Goal: Navigation & Orientation: Find specific page/section

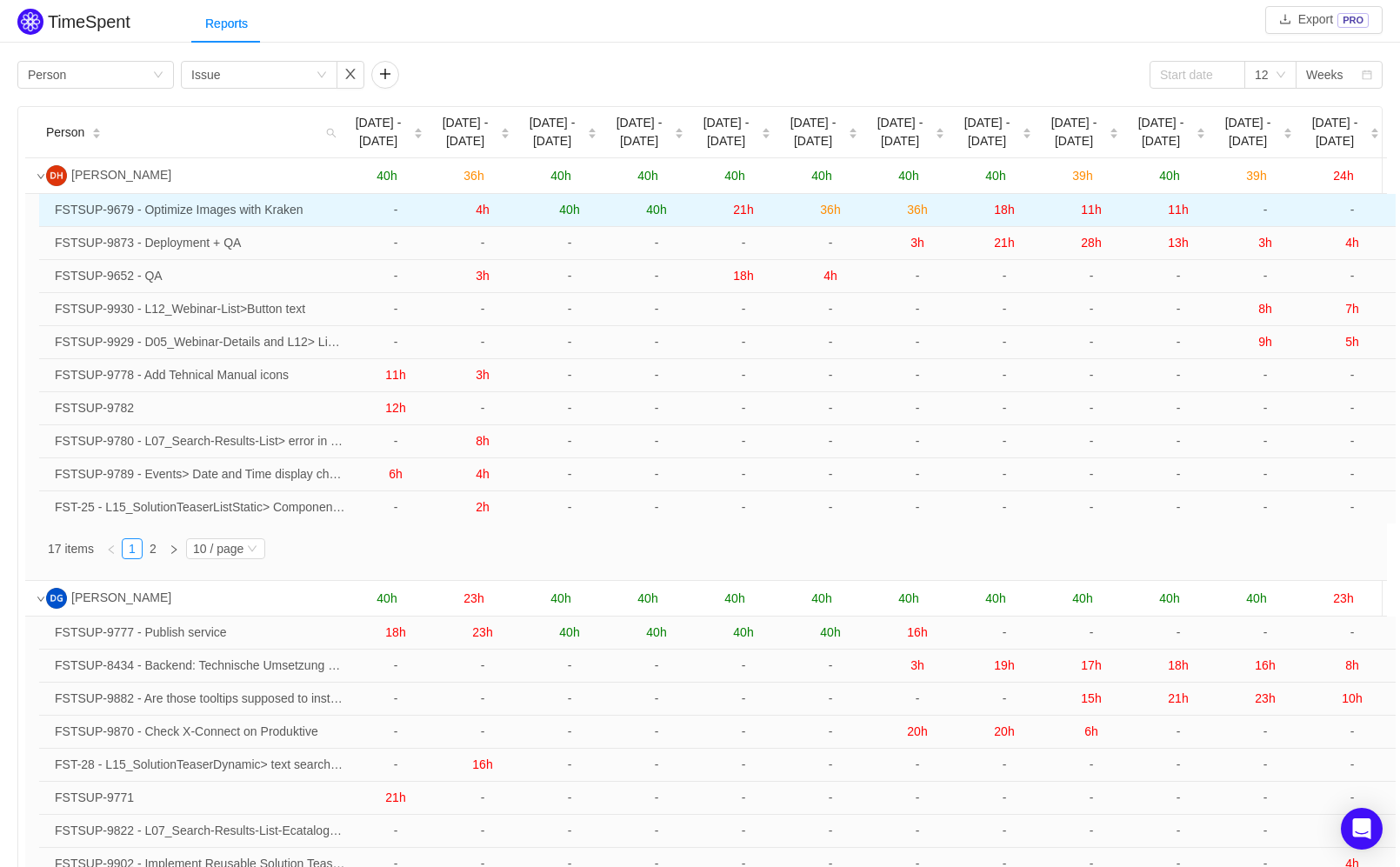
click at [482, 217] on span "4h" at bounding box center [482, 209] width 14 height 14
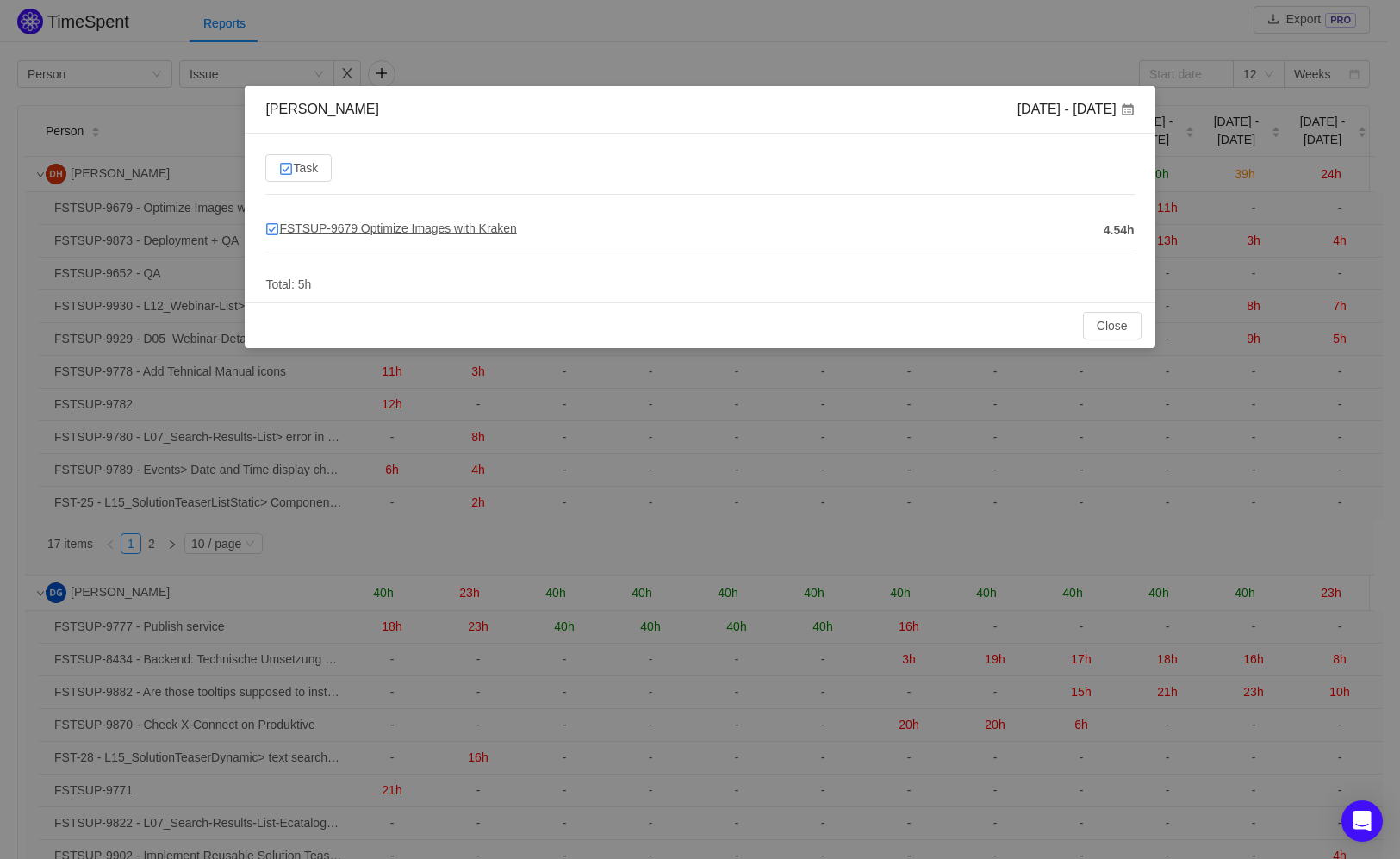
click at [456, 226] on span "FSTSUP-9679 Optimize Images with Kraken" at bounding box center [390, 228] width 251 height 14
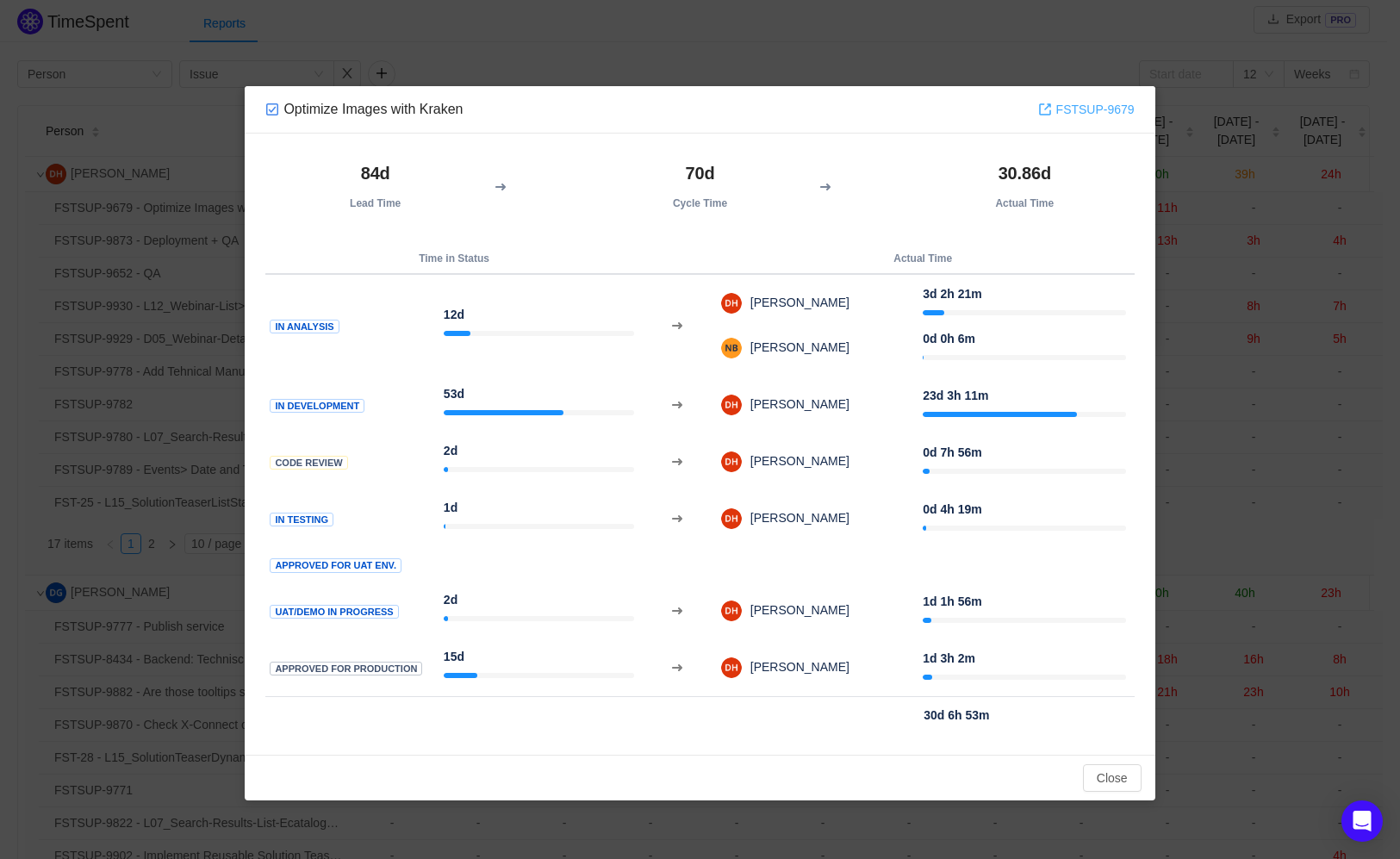
click at [1087, 116] on link "FSTSUP-9679" at bounding box center [1087, 109] width 97 height 19
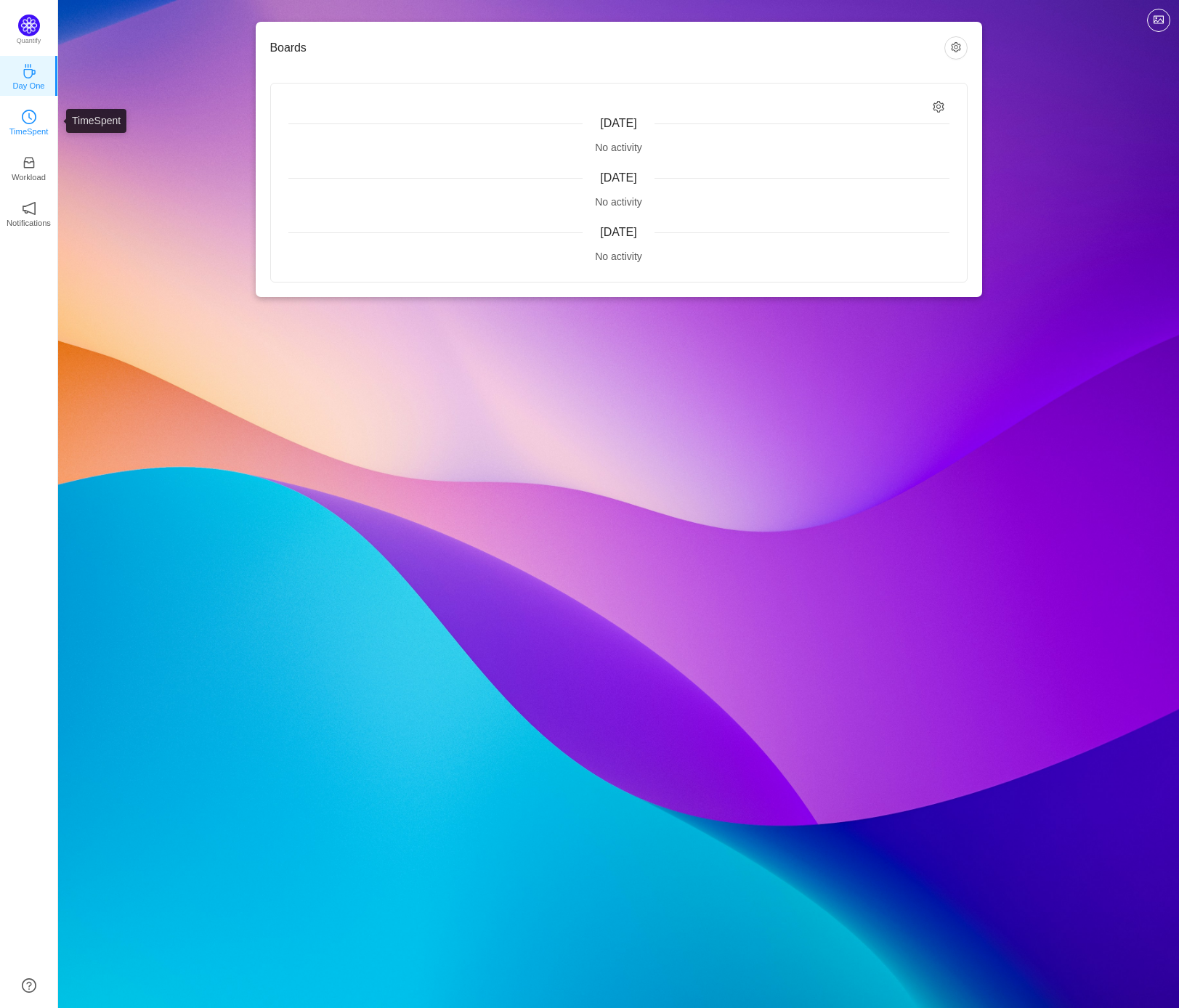
click at [18, 125] on p "TimeSpent" at bounding box center [29, 132] width 39 height 13
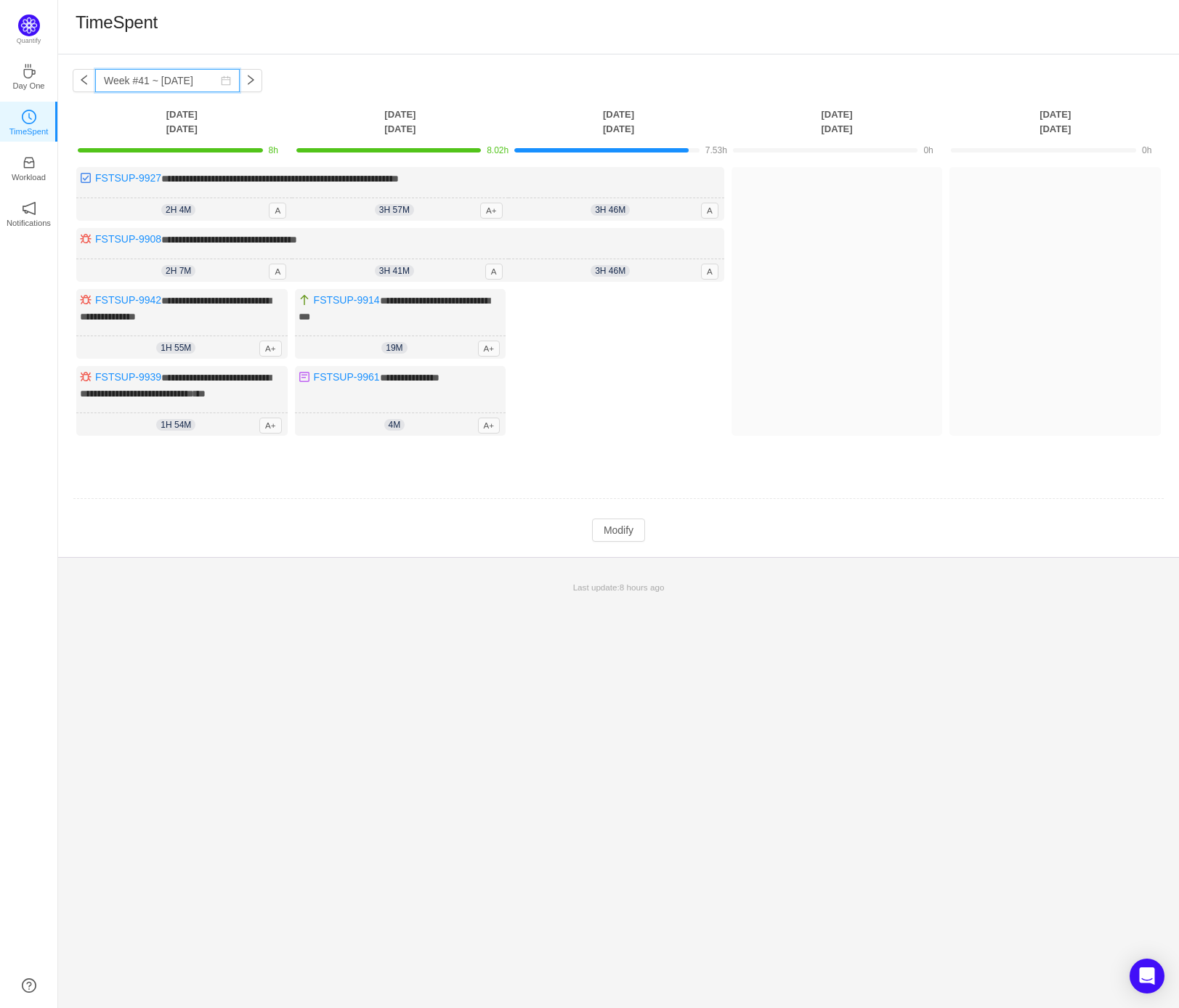
click at [114, 83] on input "Week #41 ~ Oct 08" at bounding box center [167, 80] width 144 height 23
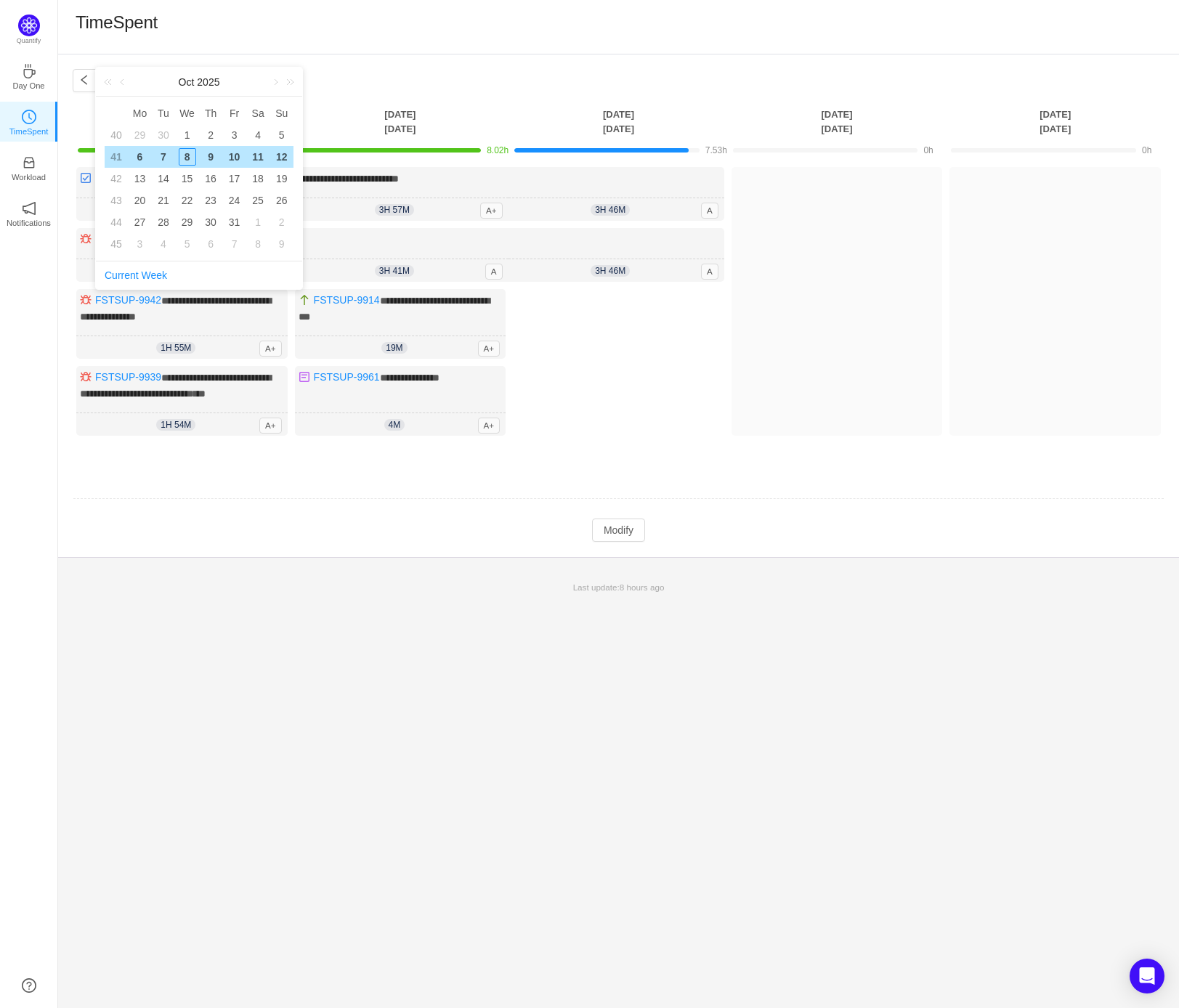
click at [786, 531] on td "Modify Cancel Submit" at bounding box center [618, 530] width 1092 height 25
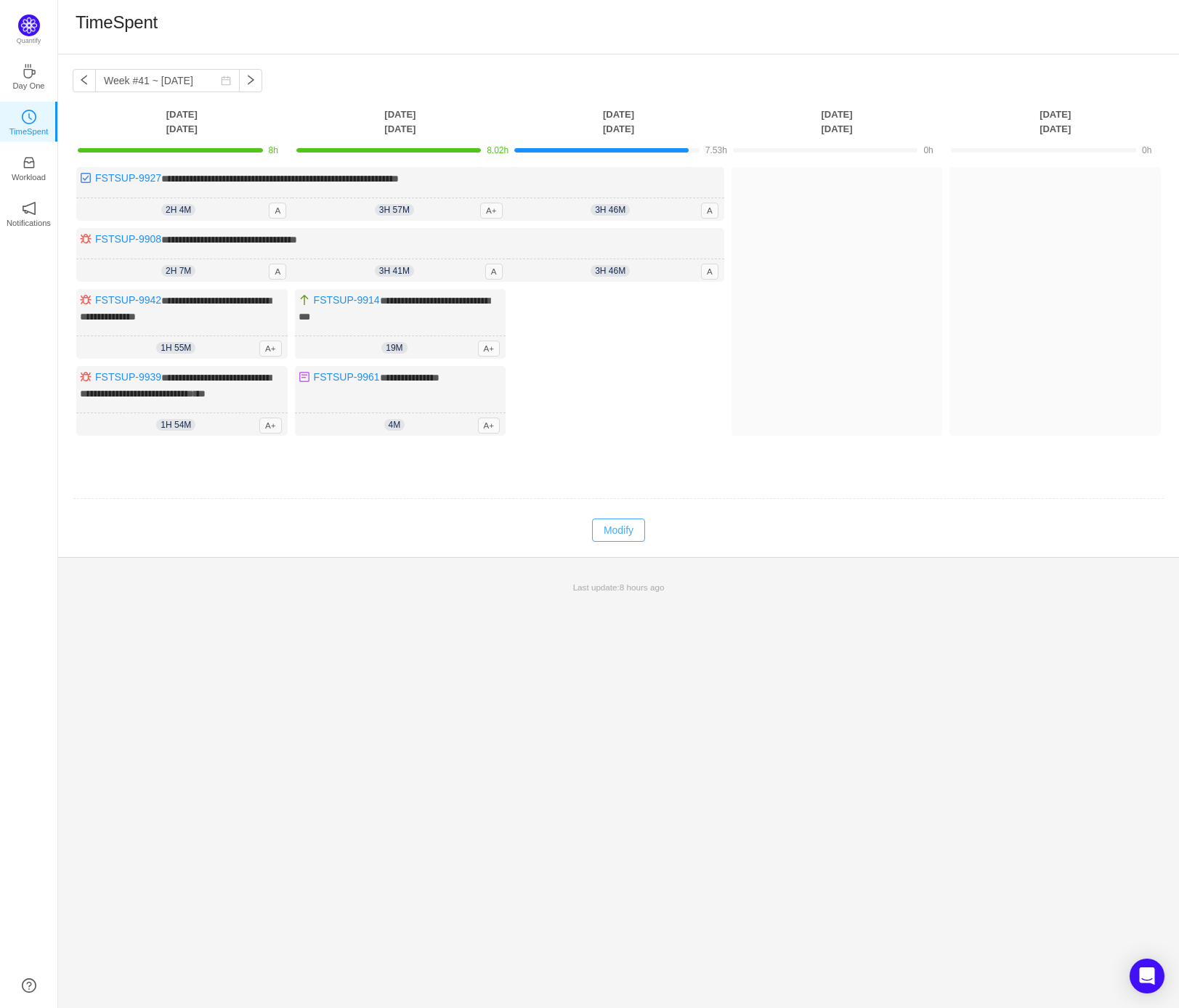
click at [610, 531] on button "Modify" at bounding box center [618, 530] width 53 height 23
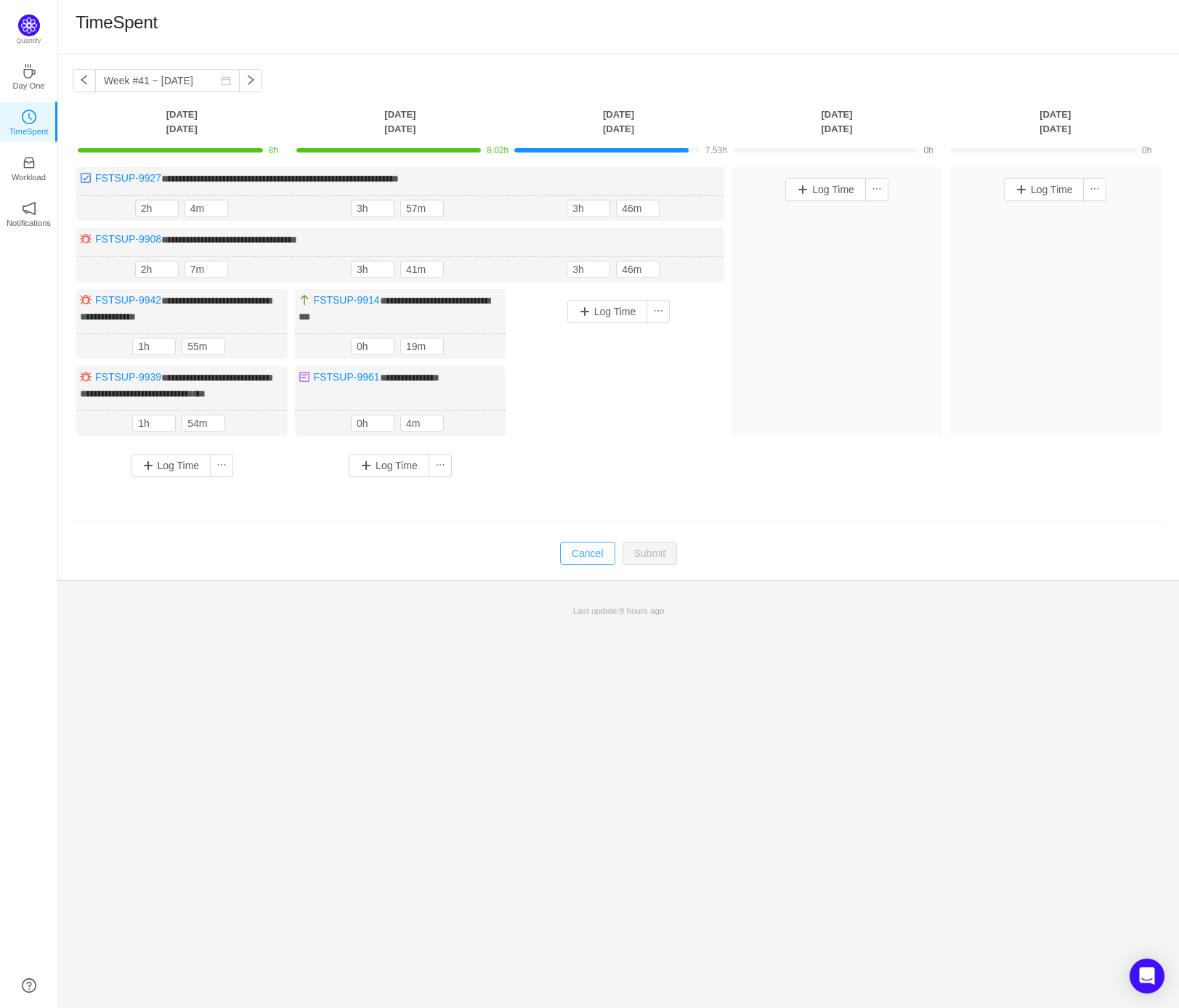
click at [600, 558] on button "Cancel" at bounding box center [588, 553] width 56 height 23
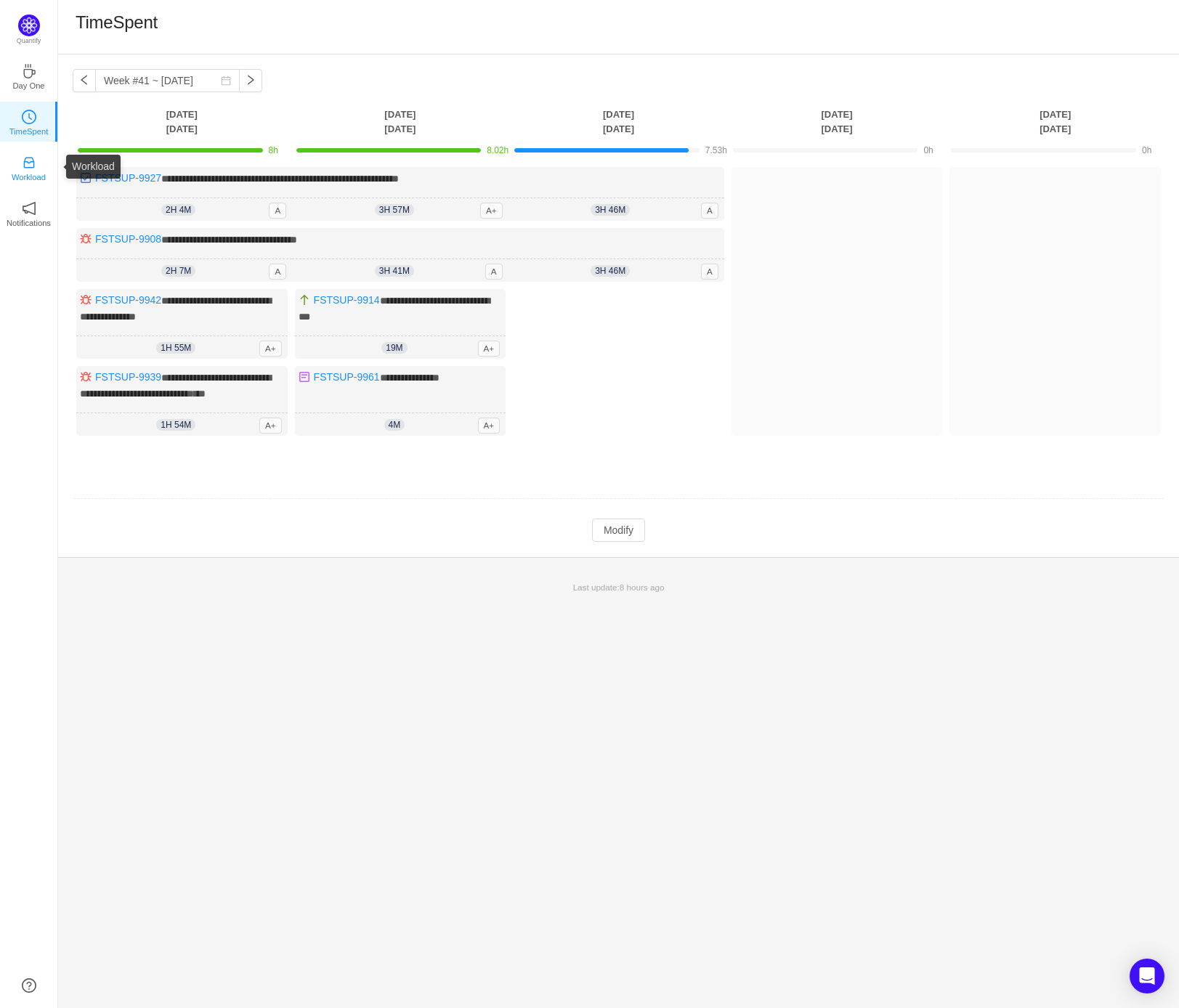
click at [17, 172] on p "Workload" at bounding box center [29, 177] width 34 height 13
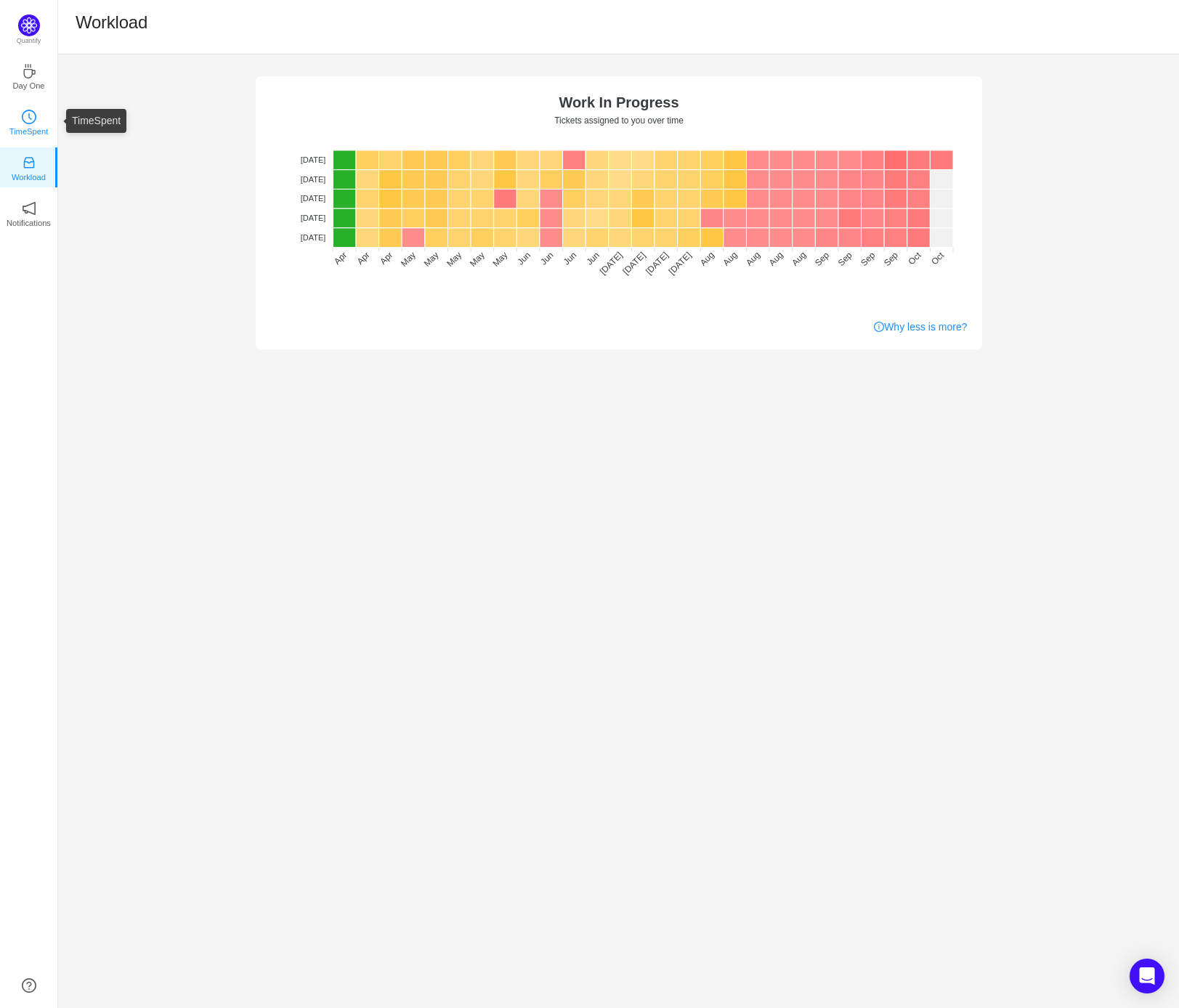
click at [30, 121] on icon "icon: clock-circle" at bounding box center [29, 117] width 14 height 14
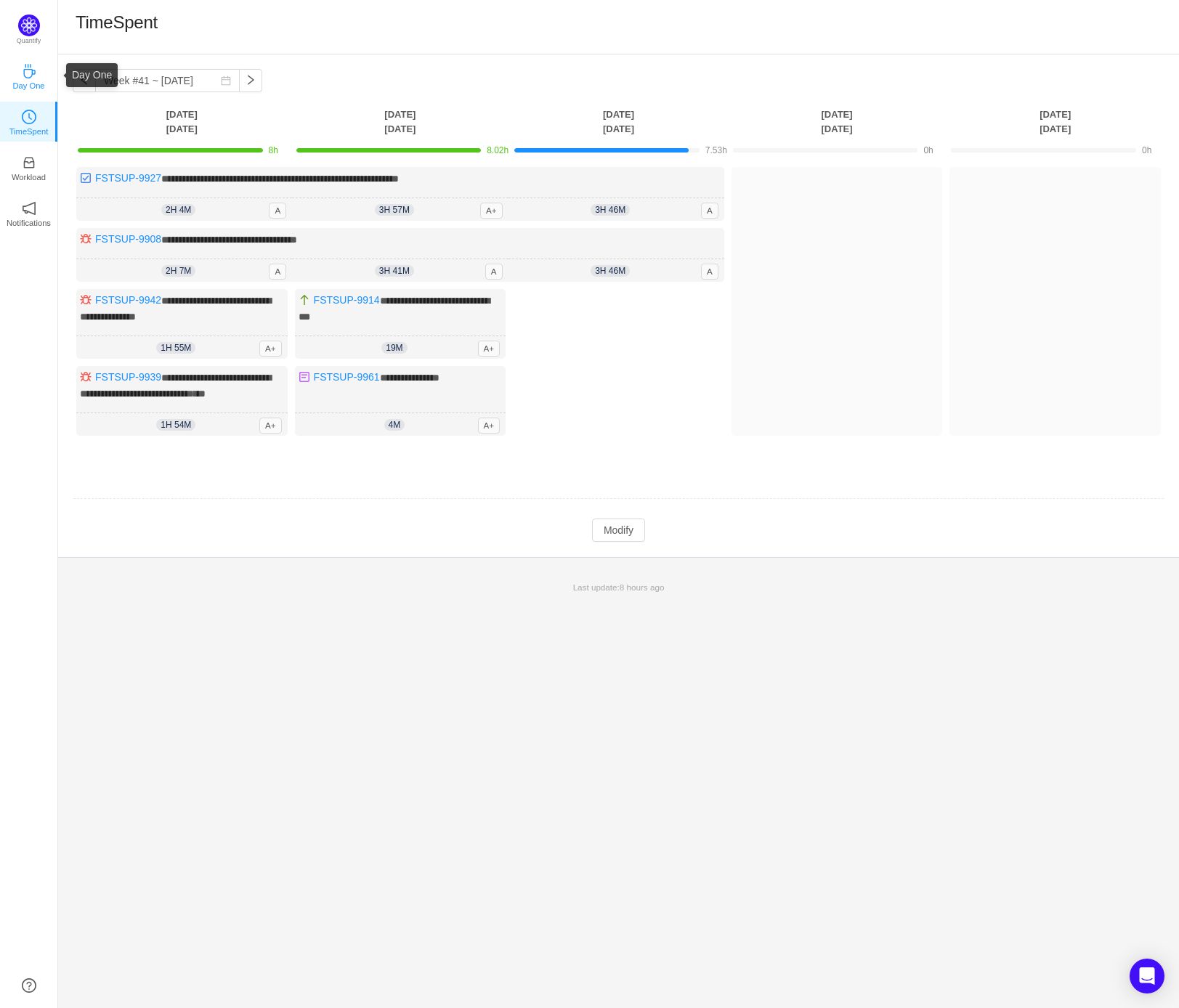
click at [25, 77] on icon "icon: coffee" at bounding box center [29, 71] width 12 height 14
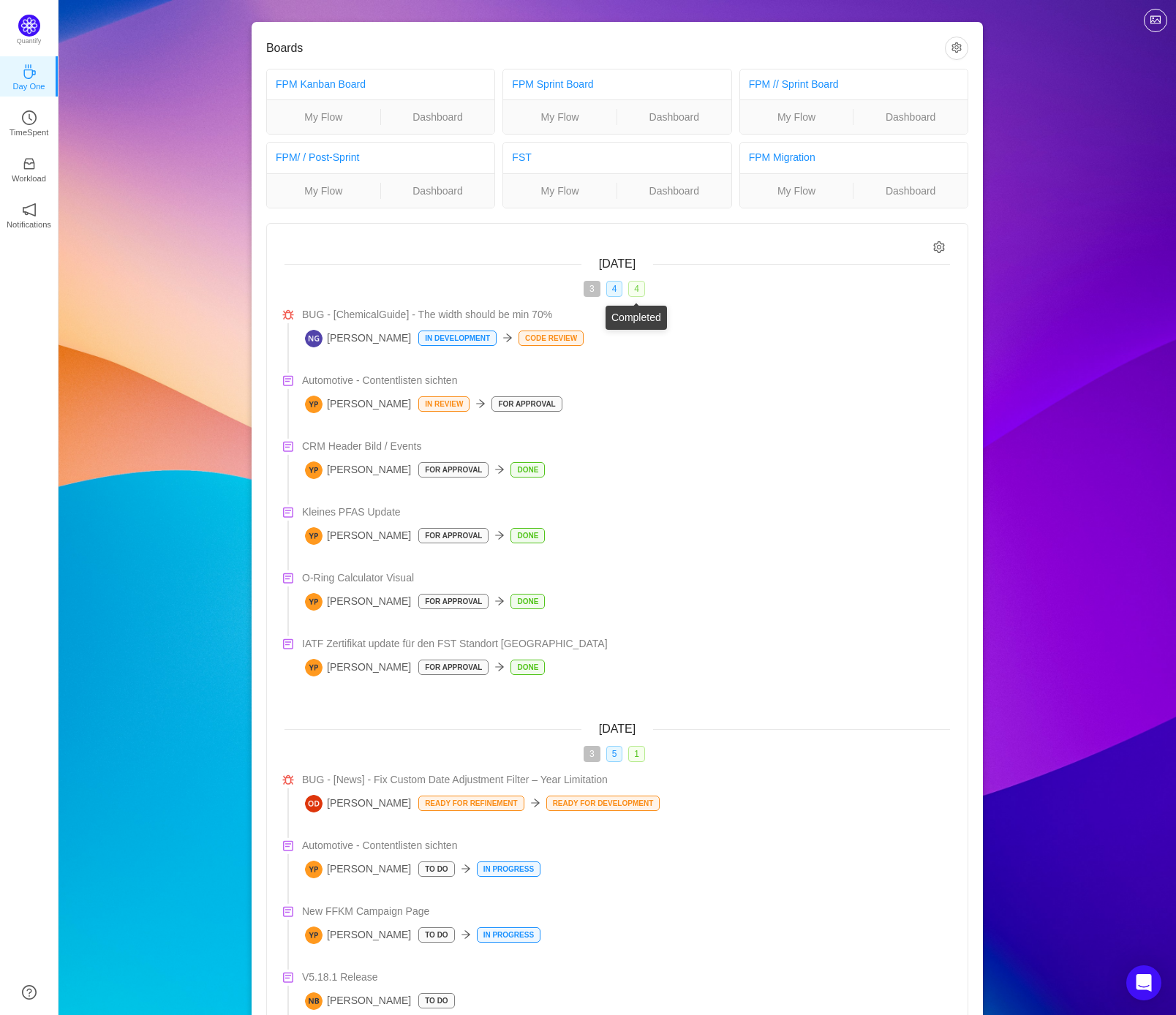
click at [635, 291] on span "4" at bounding box center [636, 289] width 17 height 16
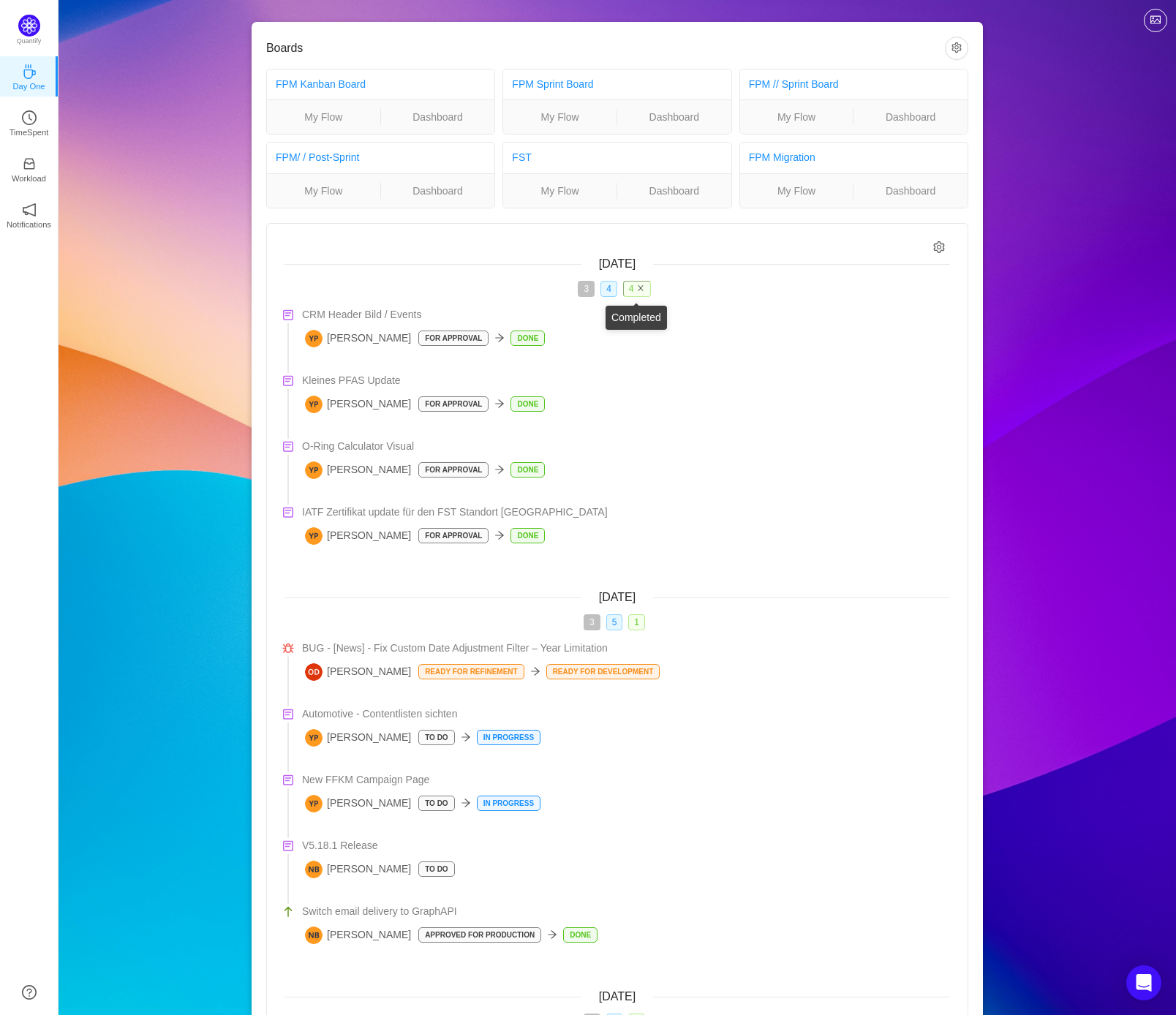
click at [640, 290] on icon "icon: close" at bounding box center [640, 287] width 7 height 7
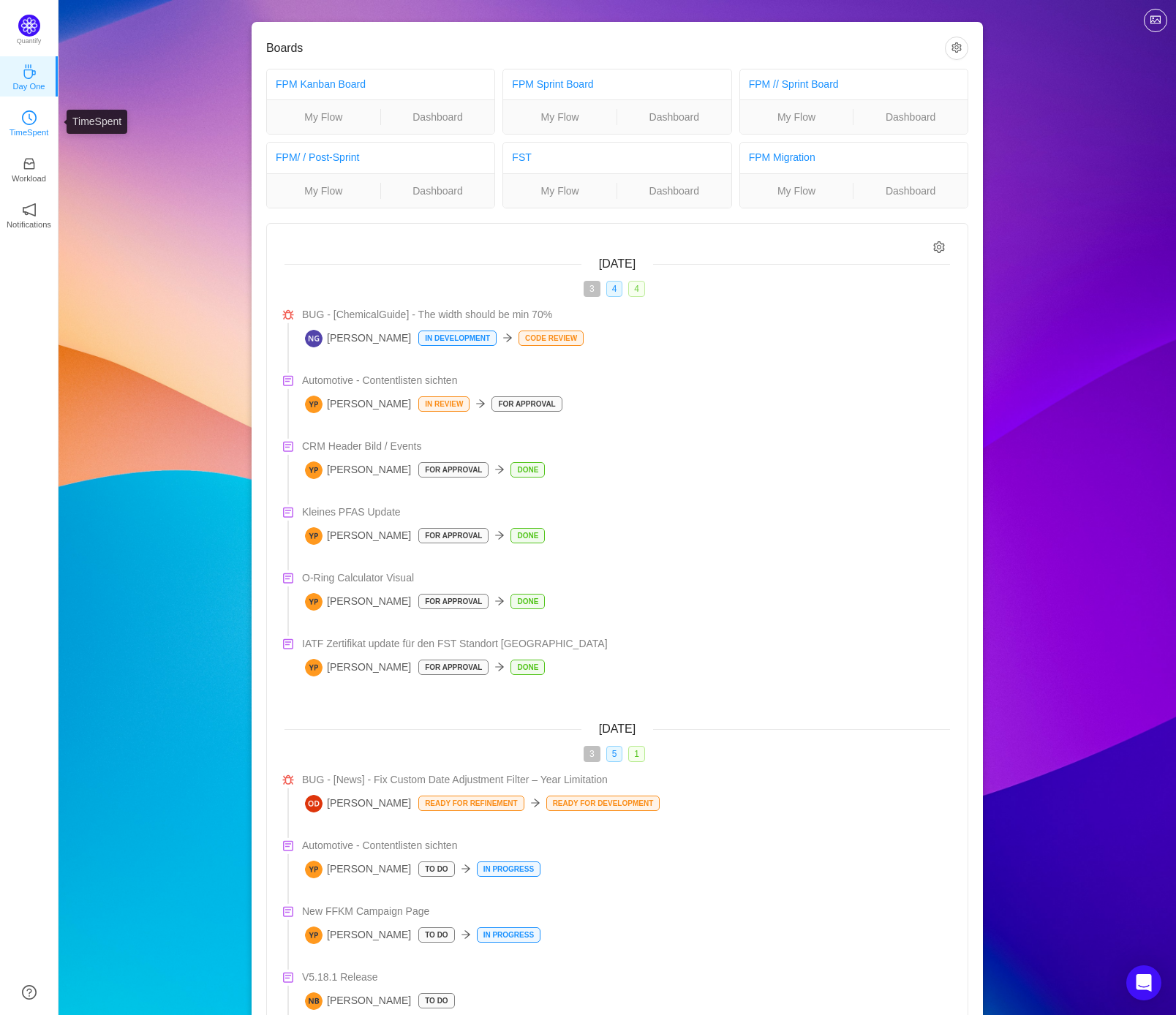
click at [22, 116] on link "TimeSpent" at bounding box center [29, 122] width 14 height 14
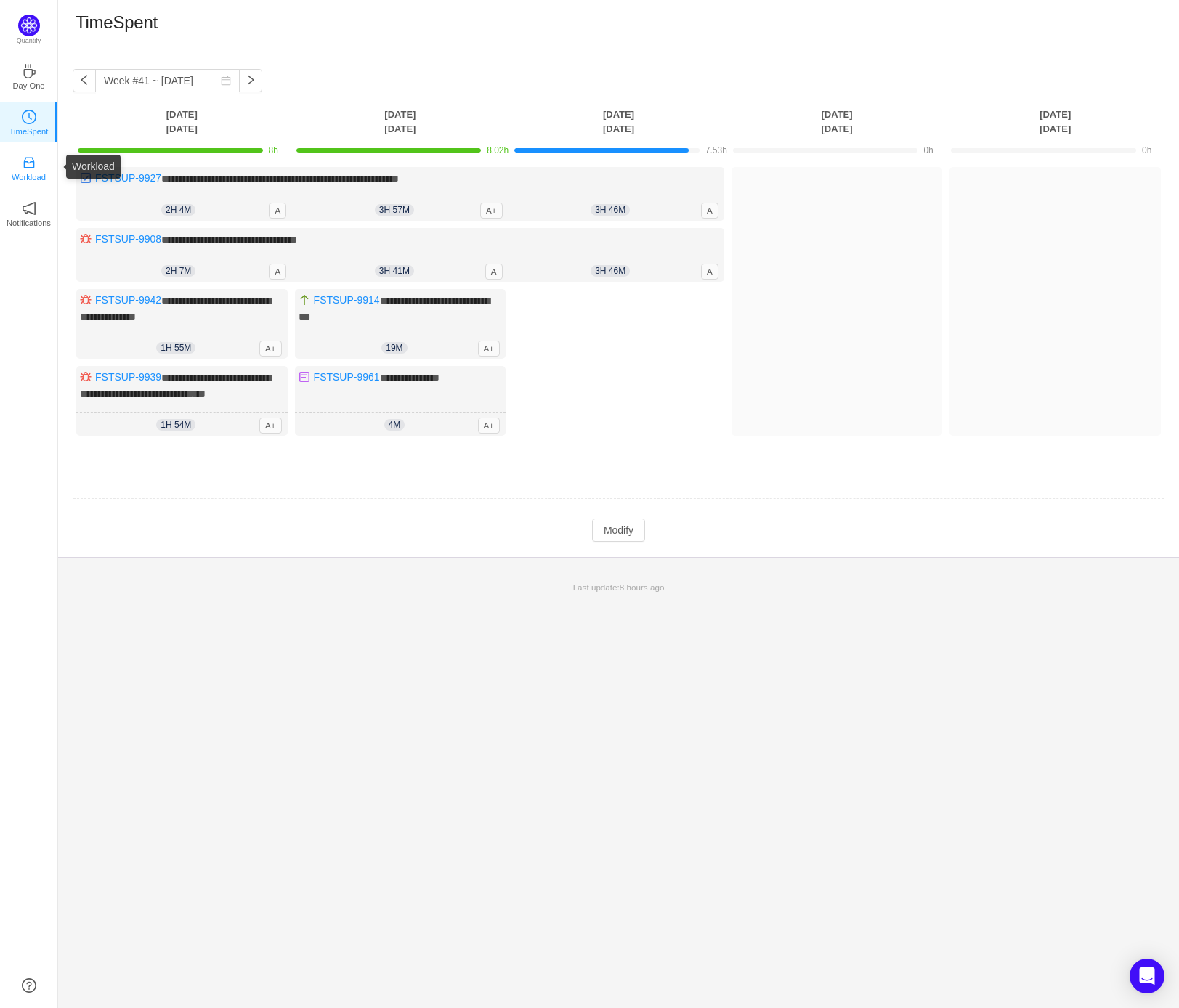
click at [27, 172] on p "Workload" at bounding box center [29, 177] width 34 height 13
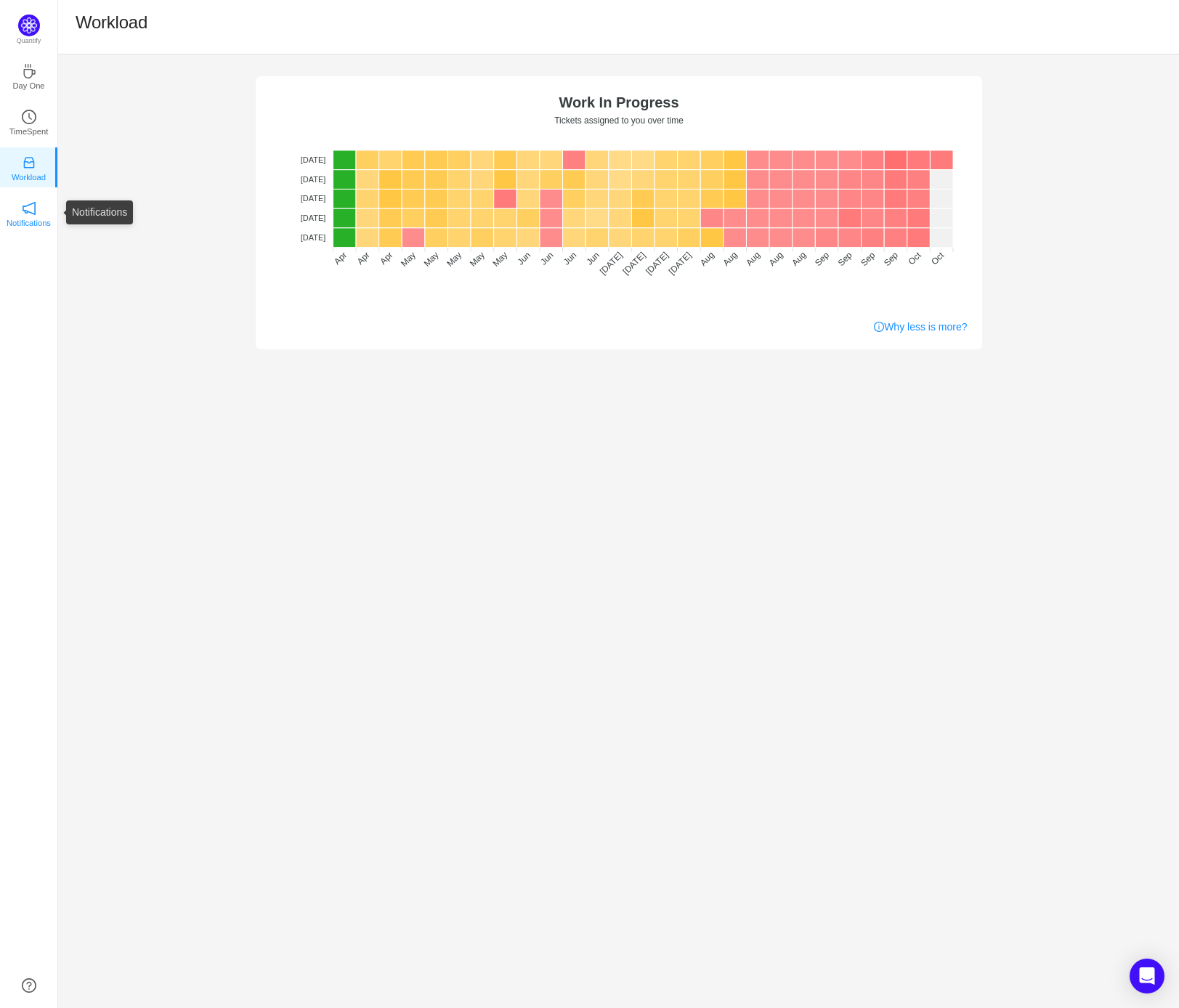
click at [21, 209] on link "Notifications" at bounding box center [29, 213] width 14 height 14
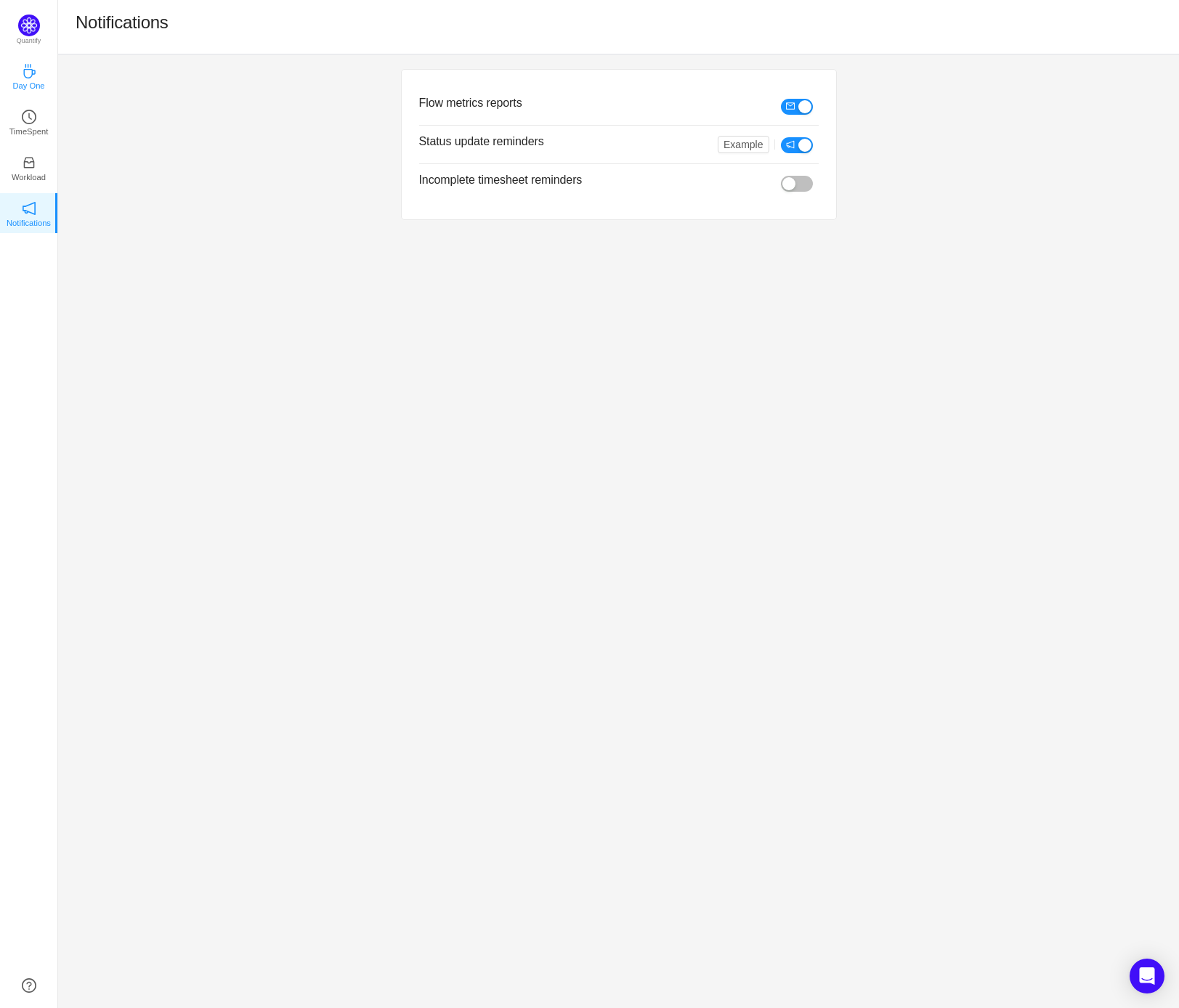
click at [31, 83] on p "Day One" at bounding box center [29, 86] width 32 height 13
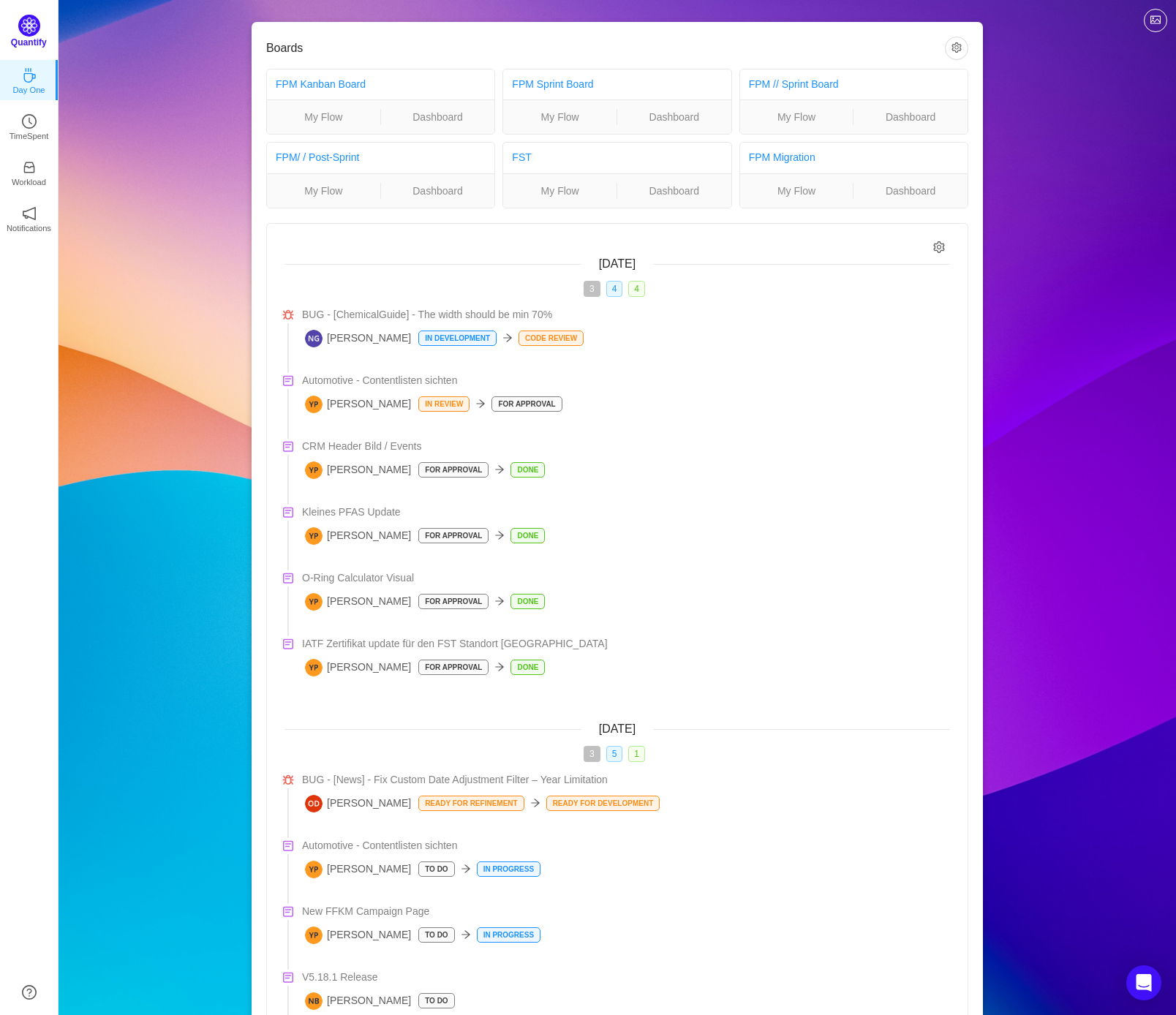
click at [26, 38] on p "Quantify" at bounding box center [29, 42] width 36 height 13
click at [956, 48] on button "button" at bounding box center [956, 48] width 23 height 23
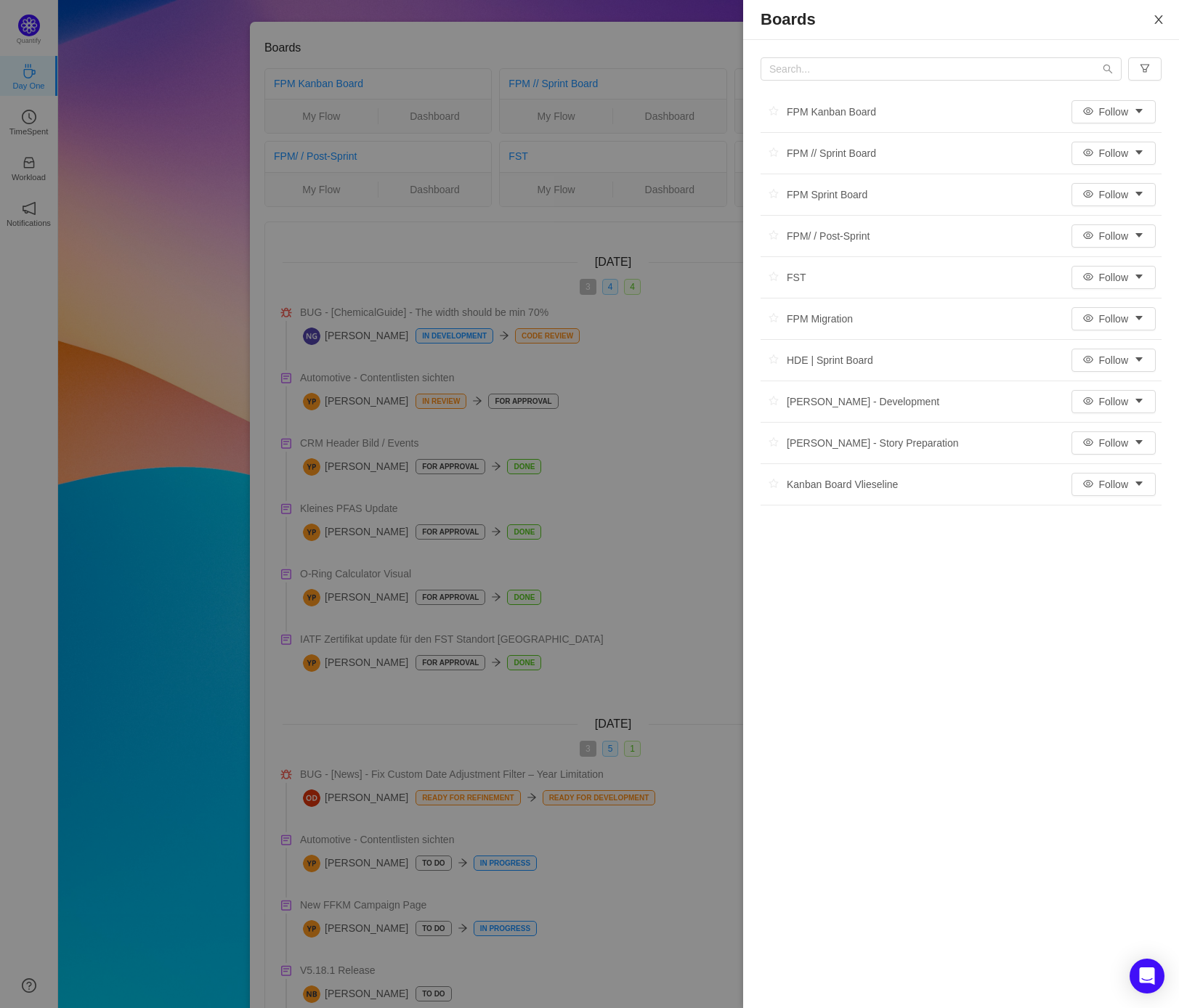
click at [1162, 22] on icon "icon: close" at bounding box center [1158, 19] width 12 height 12
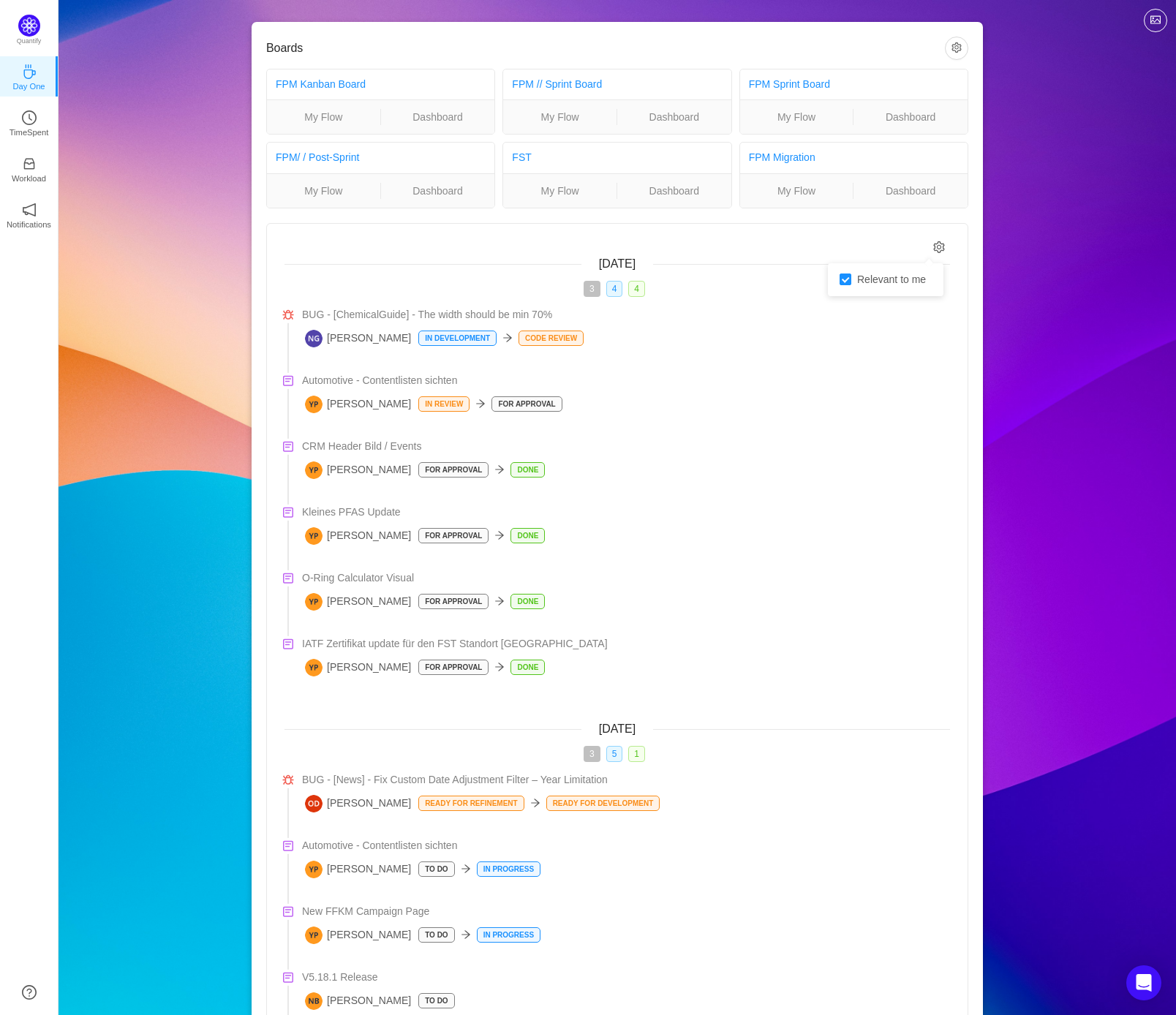
click at [935, 252] on icon "icon: setting" at bounding box center [940, 247] width 12 height 13
click at [996, 248] on div "Boards FPM Kanban Board My Flow Dashboard FPM // Sprint Board My Flow Dashboard…" at bounding box center [617, 882] width 1118 height 1763
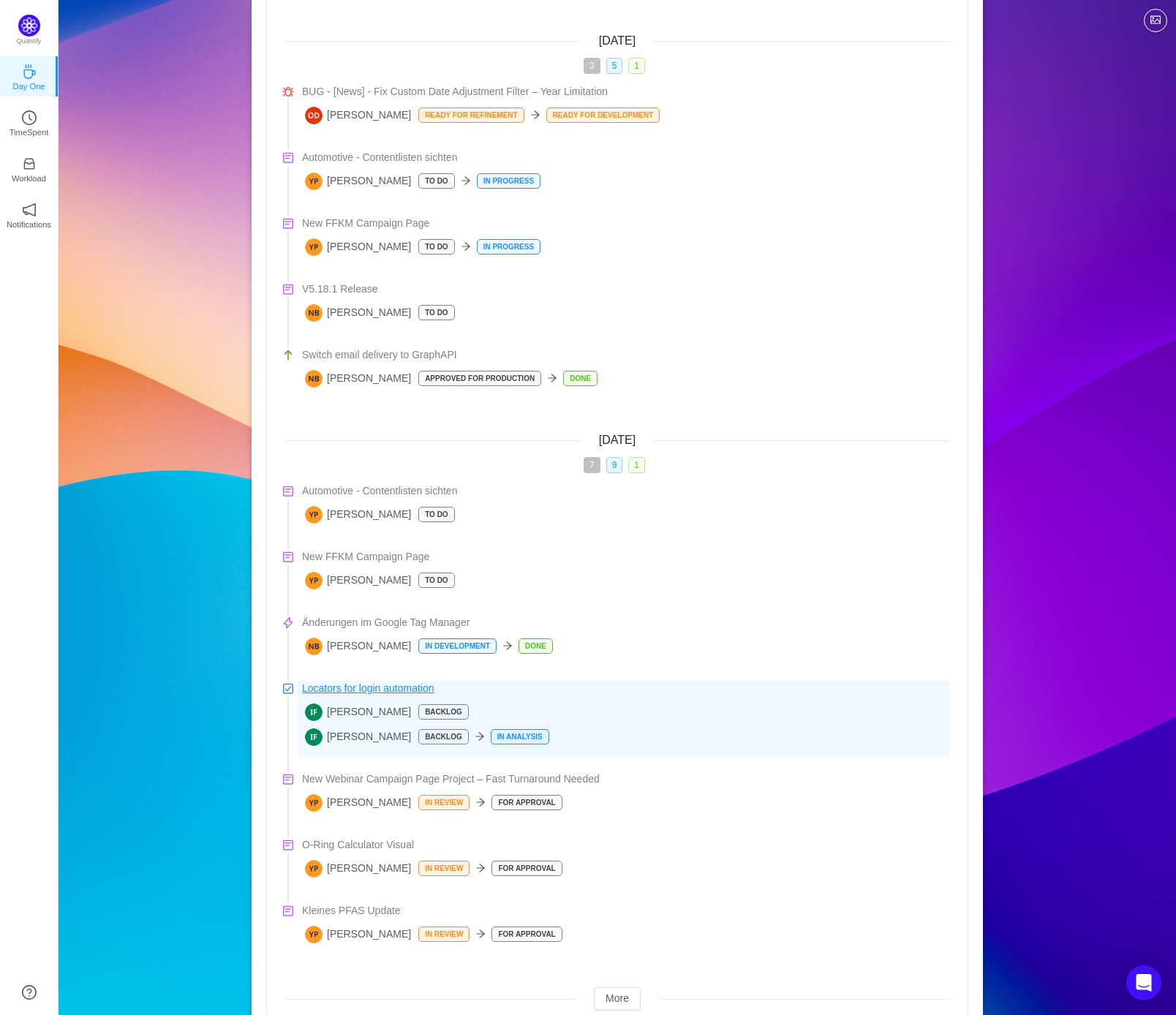
scroll to position [749, 0]
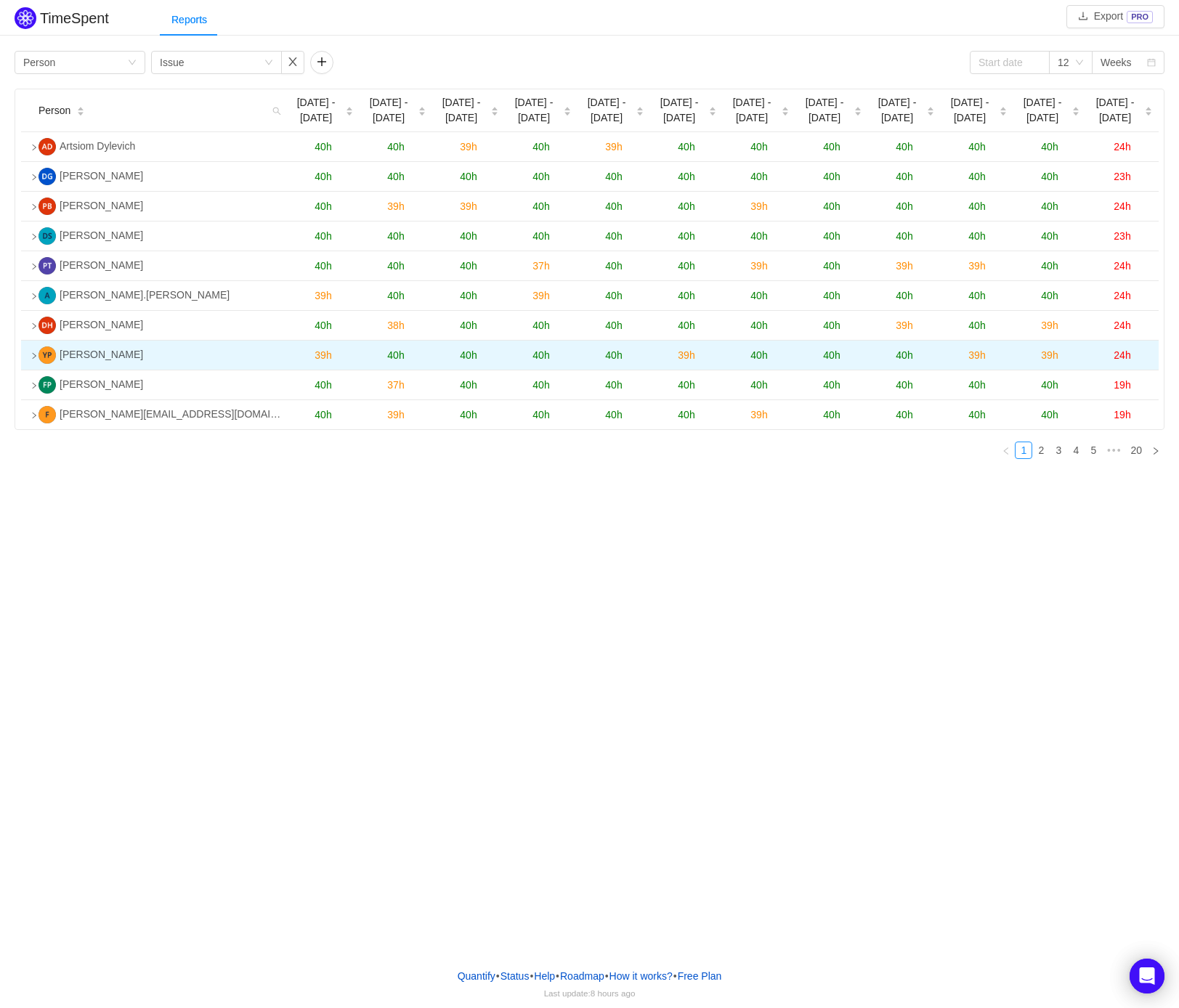
click at [33, 358] on icon "icon: right" at bounding box center [33, 355] width 7 height 7
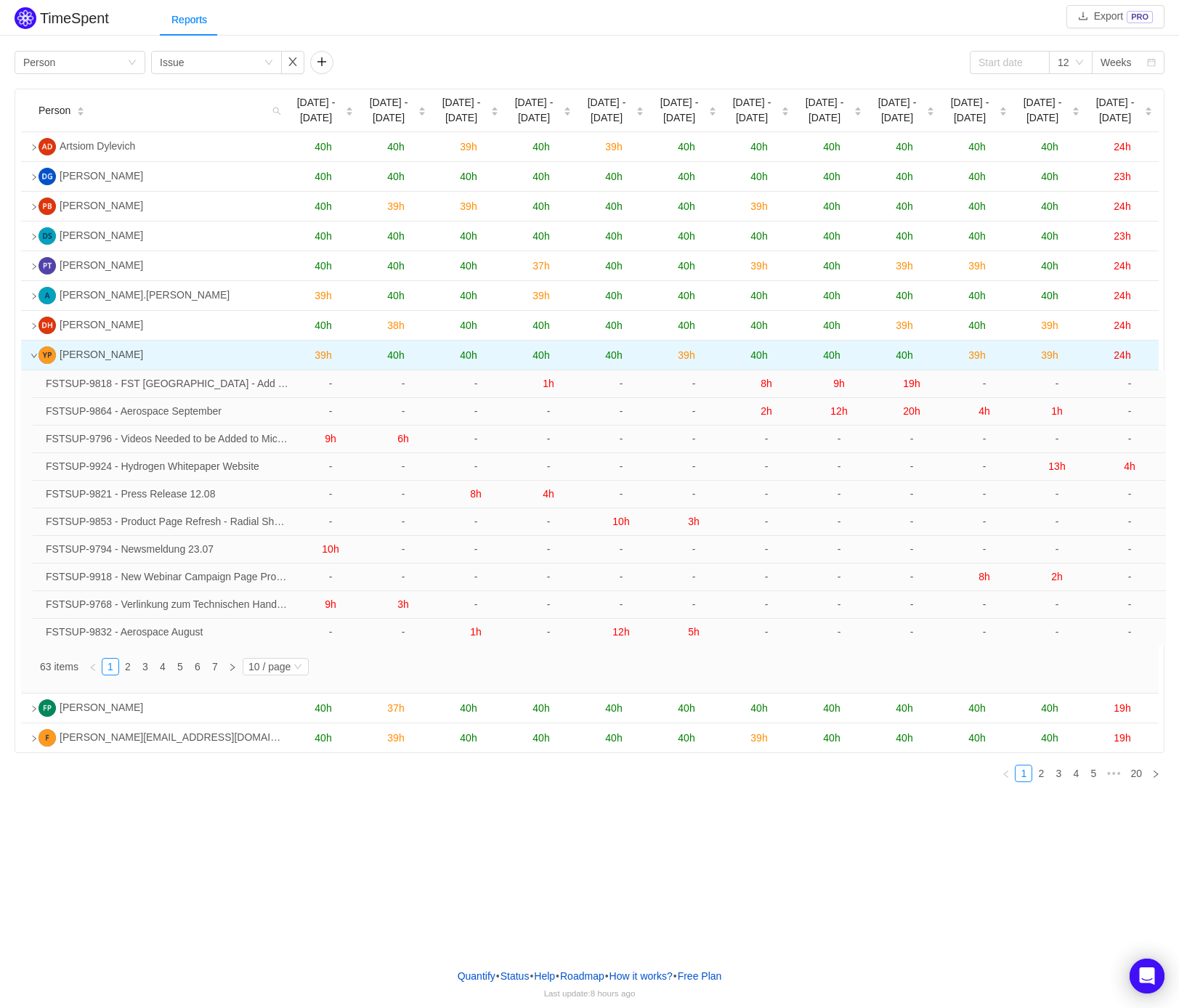
click at [33, 358] on icon "icon: down" at bounding box center [33, 355] width 7 height 7
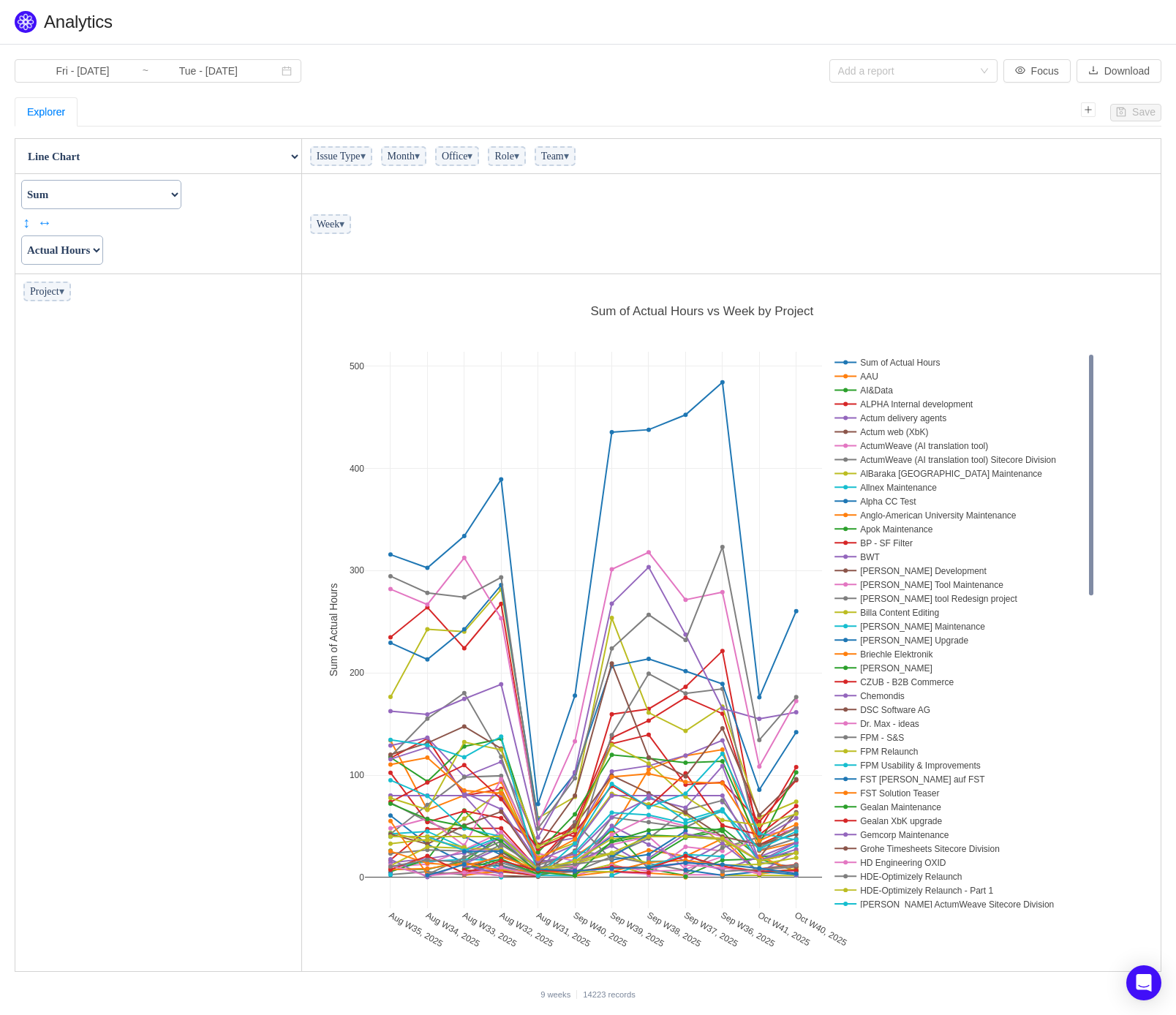
scroll to position [689, 850]
click at [103, 252] on select "Actual Hours Issue Key Issue Type Team Office Role Cycle Time Person Week Month" at bounding box center [62, 250] width 82 height 30
drag, startPoint x: 109, startPoint y: 252, endPoint x: 152, endPoint y: 224, distance: 51.3
click at [103, 252] on select "Actual Hours Issue Key Issue Type Team Office Role Cycle Time Person Week Month" at bounding box center [62, 250] width 82 height 30
click at [168, 211] on div "Count Count Unique Values List Unique Values Sum Integer Sum Average Median Sam…" at bounding box center [156, 206] width 275 height 54
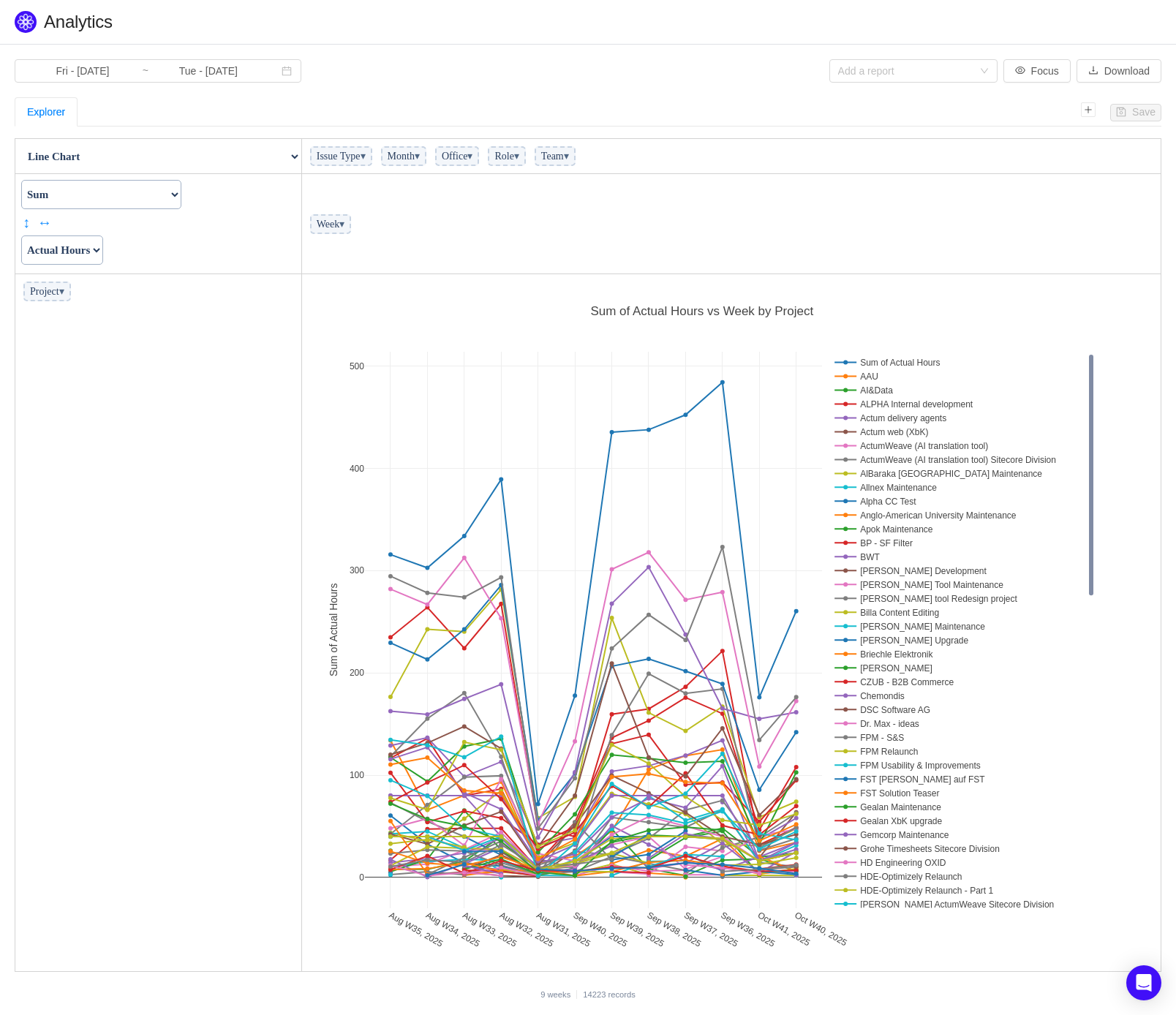
click at [181, 199] on select "Count Count Unique Values List Unique Values Sum Integer Sum Average Median Sam…" at bounding box center [101, 194] width 160 height 30
select select "Integer Sum"
click at [22, 180] on select "Count Count Unique Values List Unique Values Sum Integer Sum Average Median Sam…" at bounding box center [101, 194] width 160 height 30
click at [366, 161] on span "▾" at bounding box center [363, 157] width 5 height 11
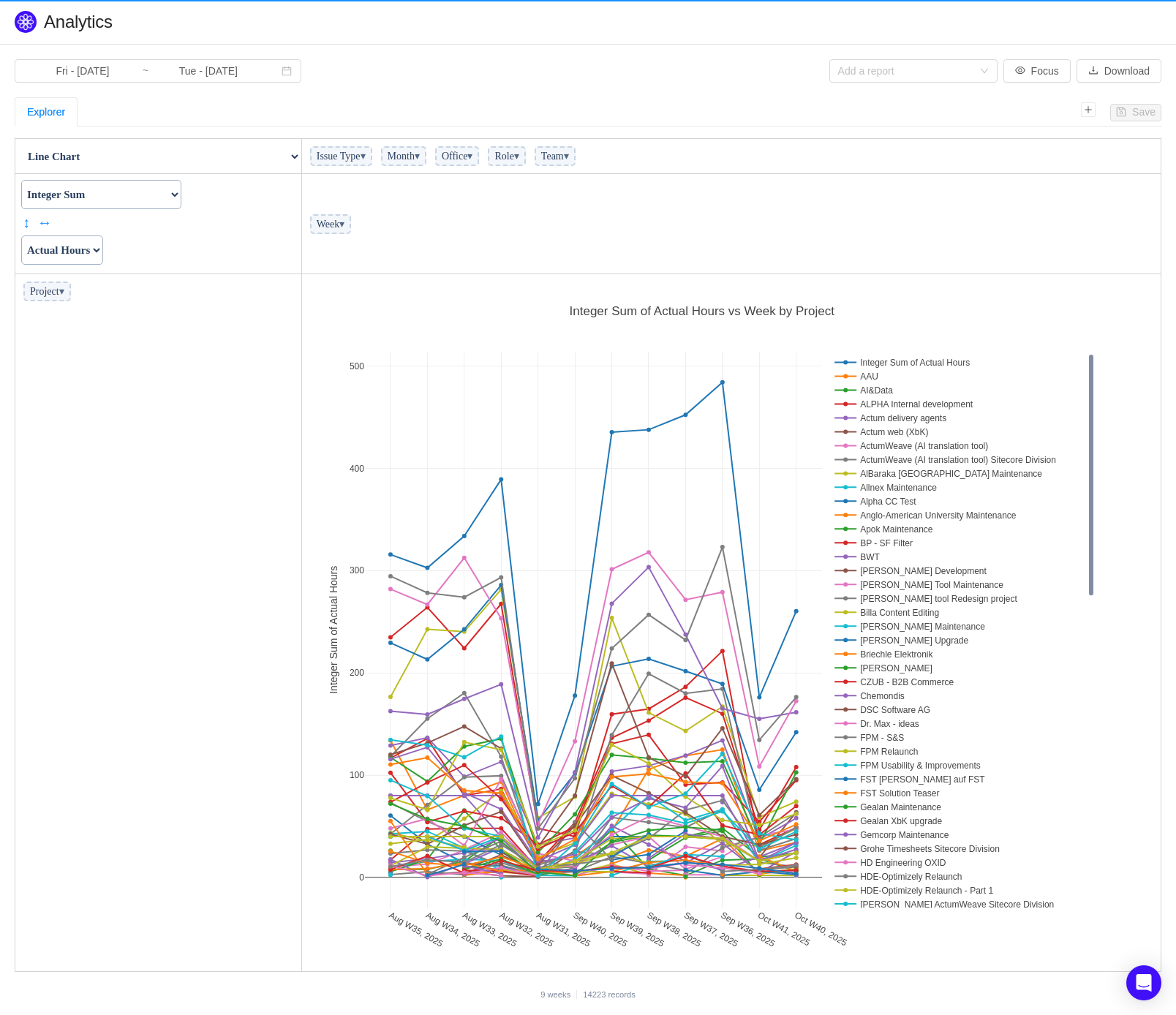
scroll to position [689, 850]
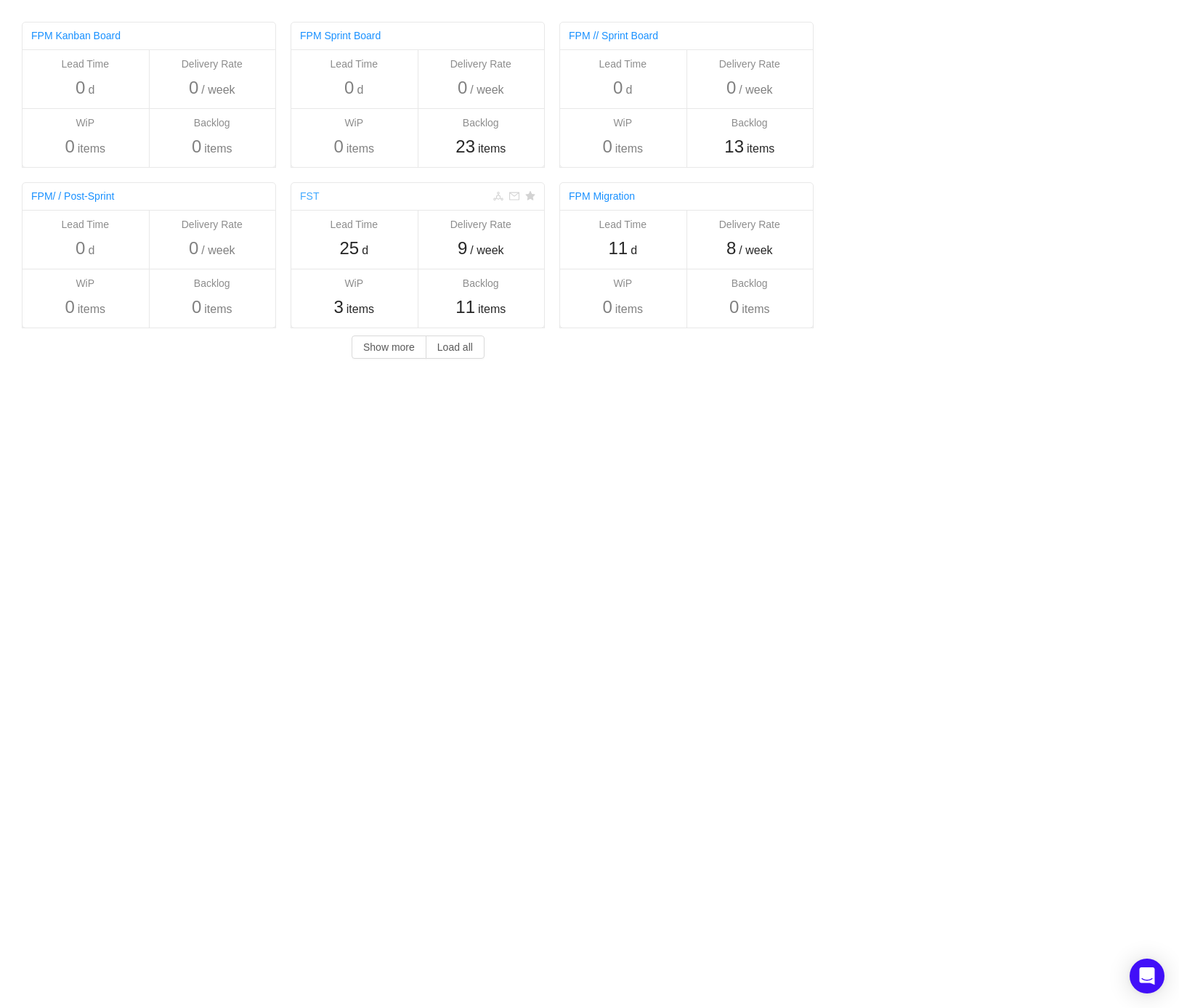
click at [308, 201] on link "FST" at bounding box center [309, 196] width 19 height 12
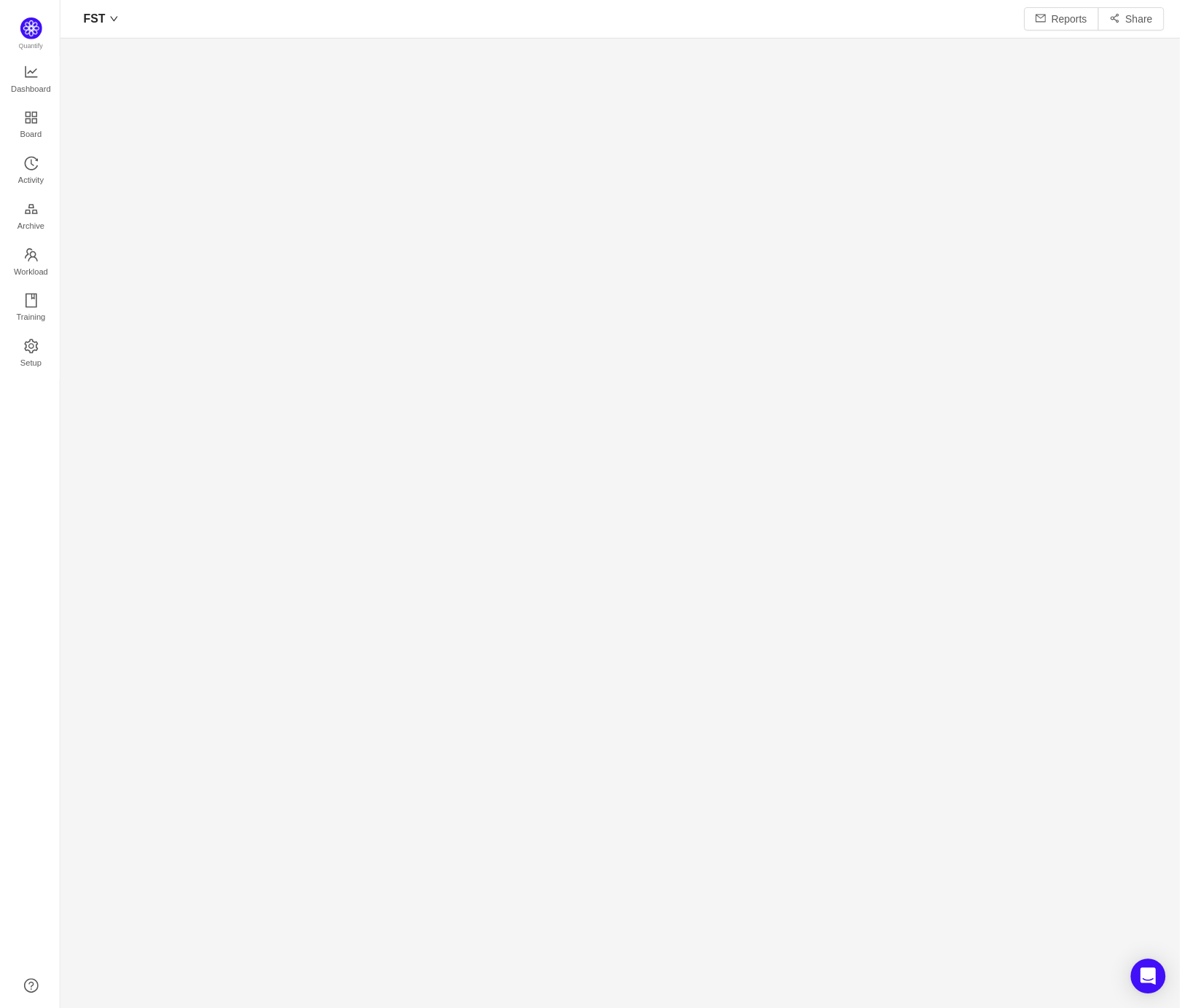
scroll to position [990, 1091]
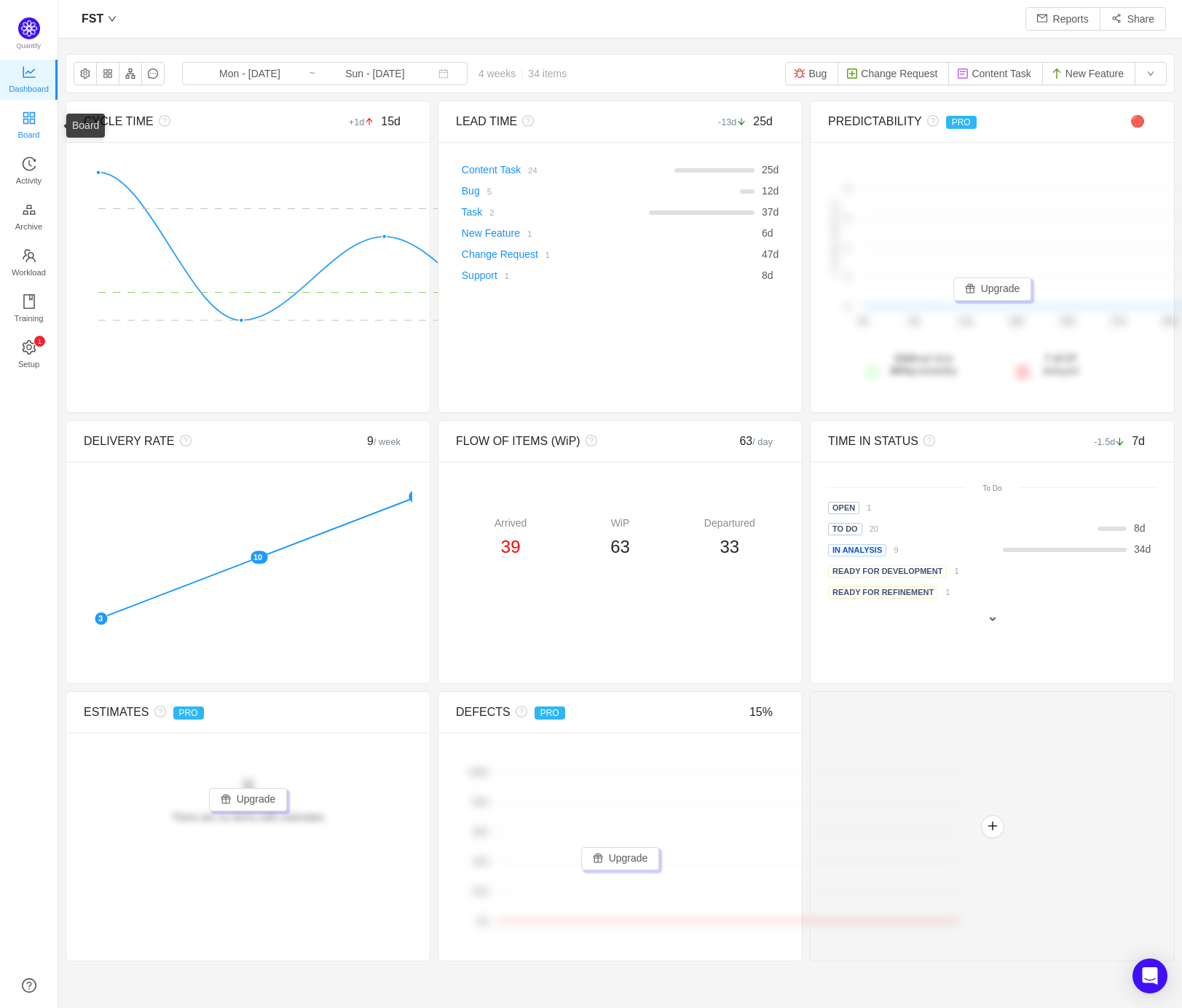
scroll to position [986, 1091]
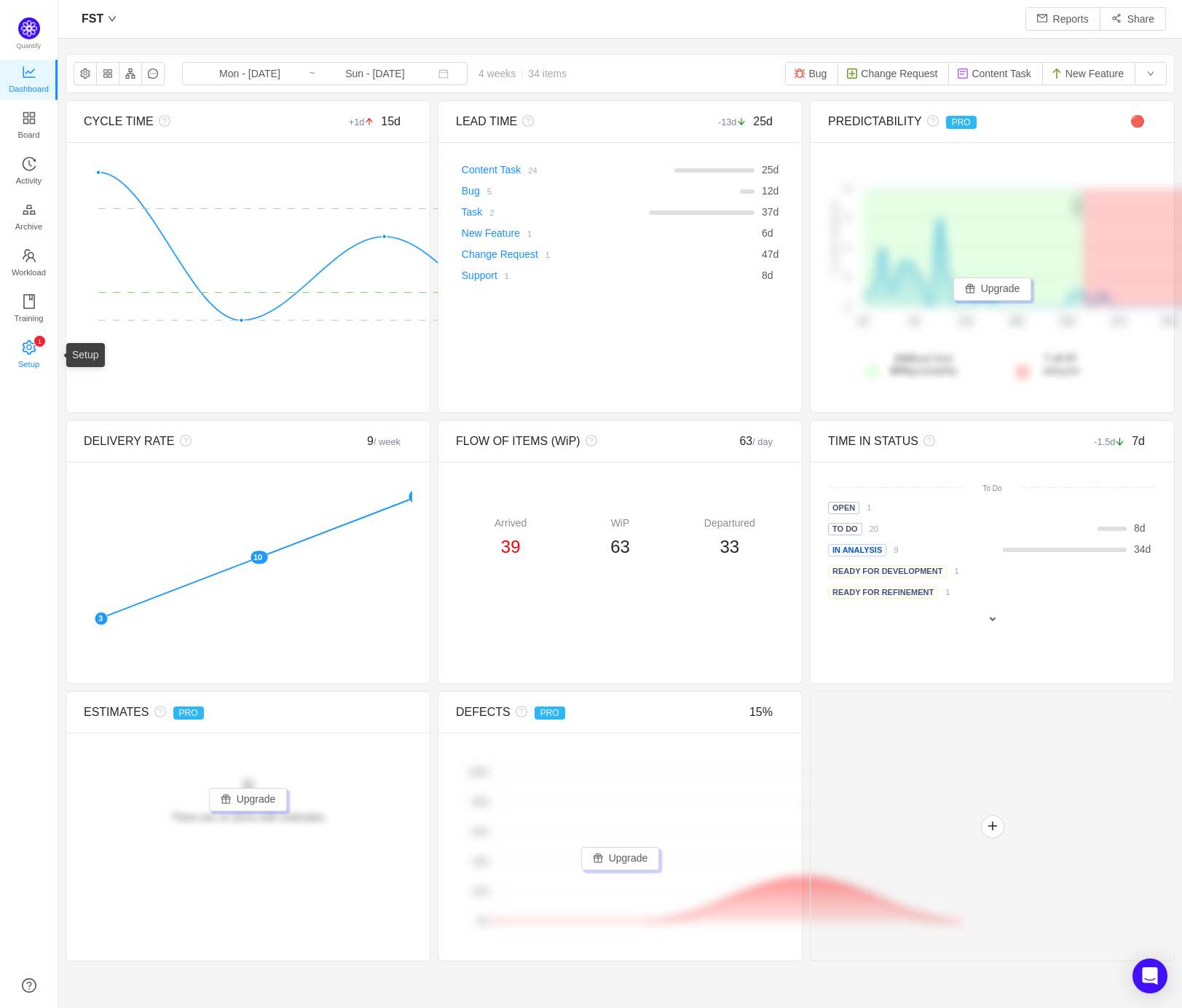
click at [29, 356] on span "Setup" at bounding box center [29, 364] width 21 height 29
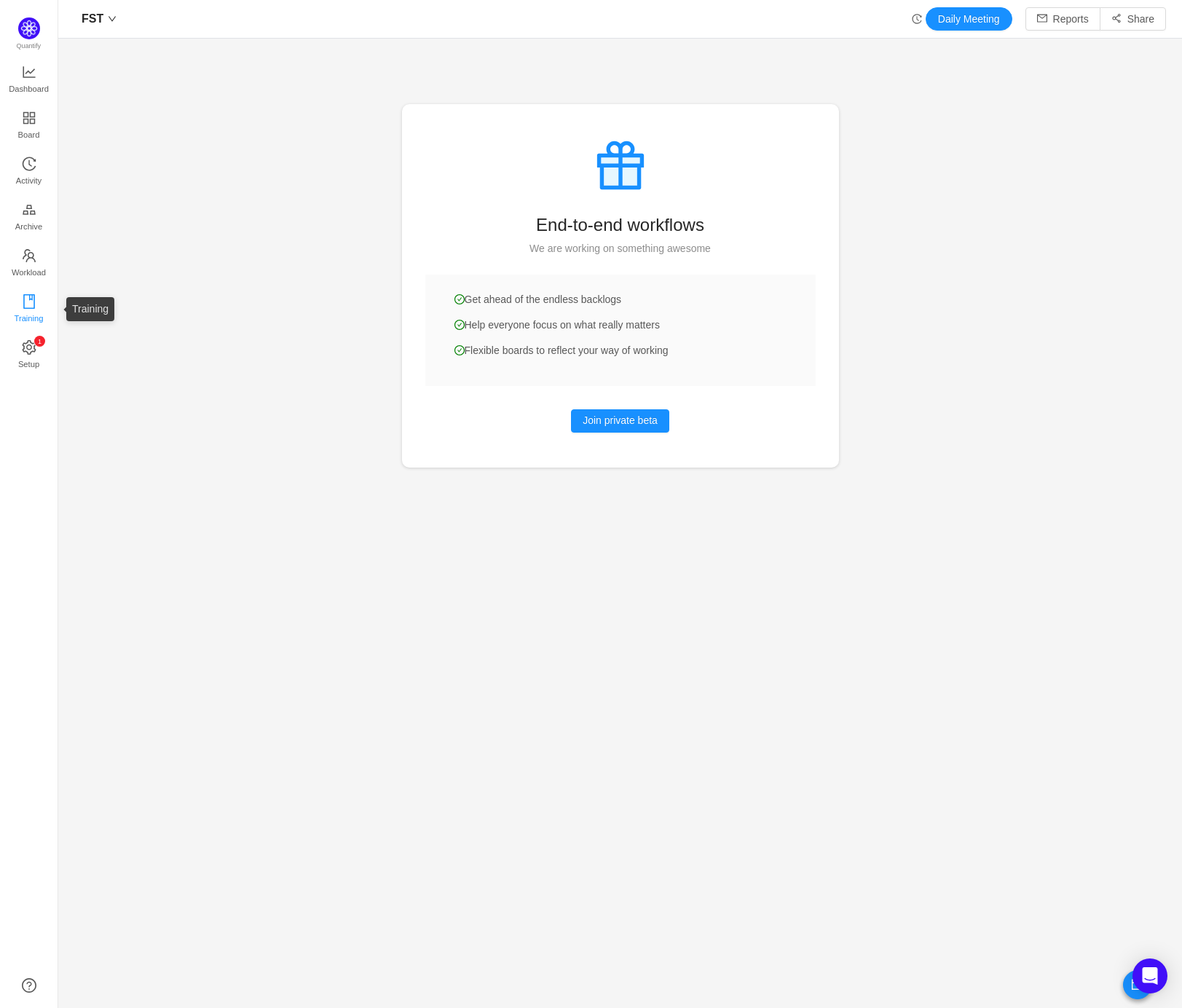
click at [25, 314] on span "Training" at bounding box center [28, 318] width 29 height 29
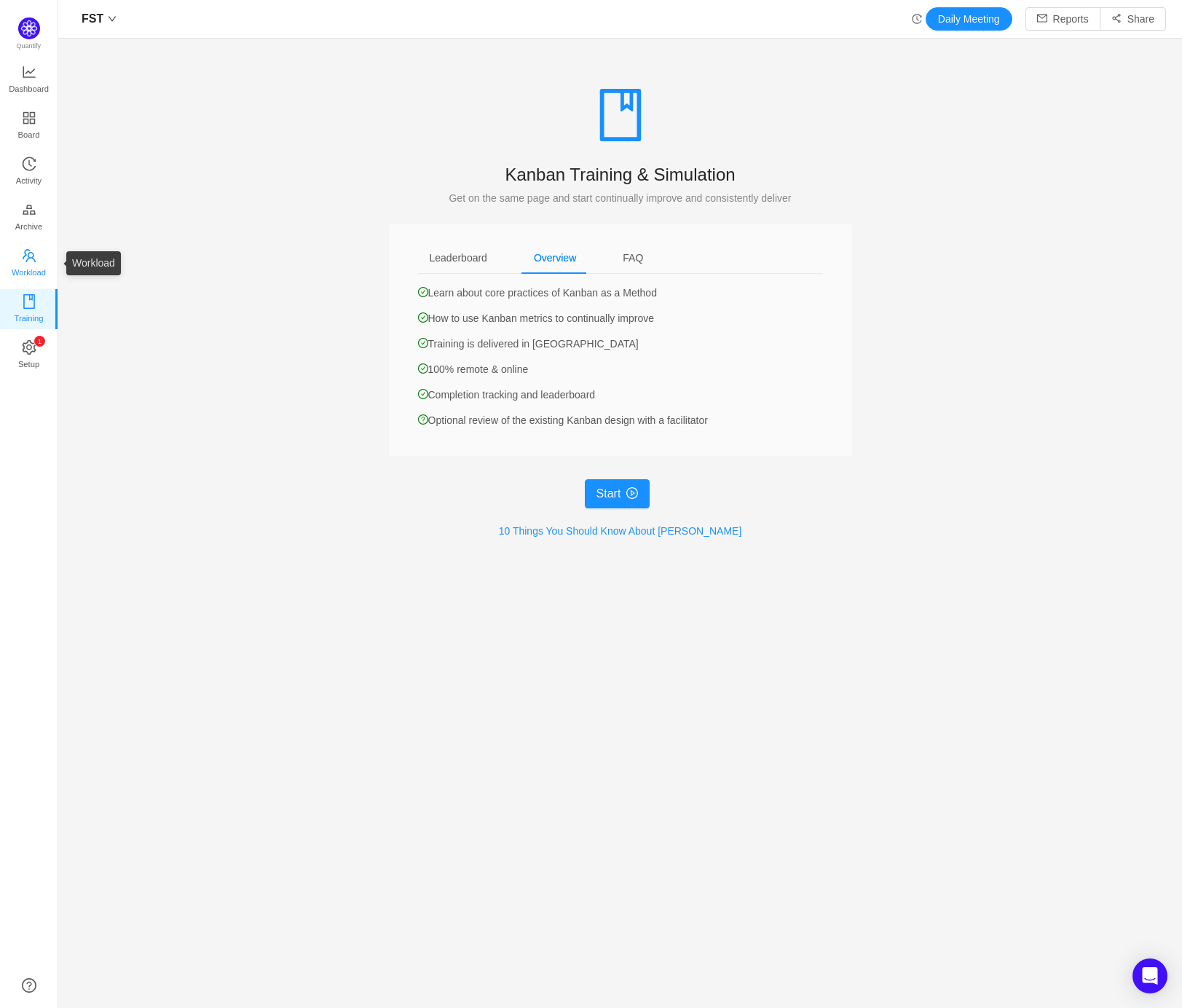
click at [28, 258] on span "Workload" at bounding box center [29, 272] width 34 height 29
